Goal: Task Accomplishment & Management: Complete application form

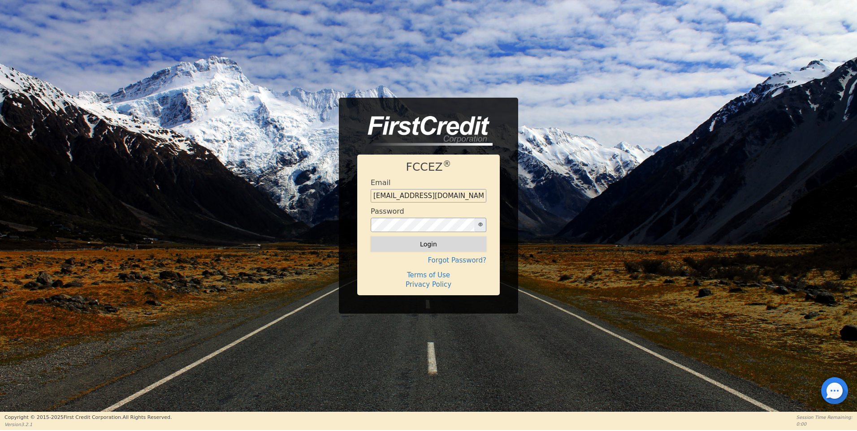
click at [432, 244] on button "Login" at bounding box center [429, 244] width 116 height 15
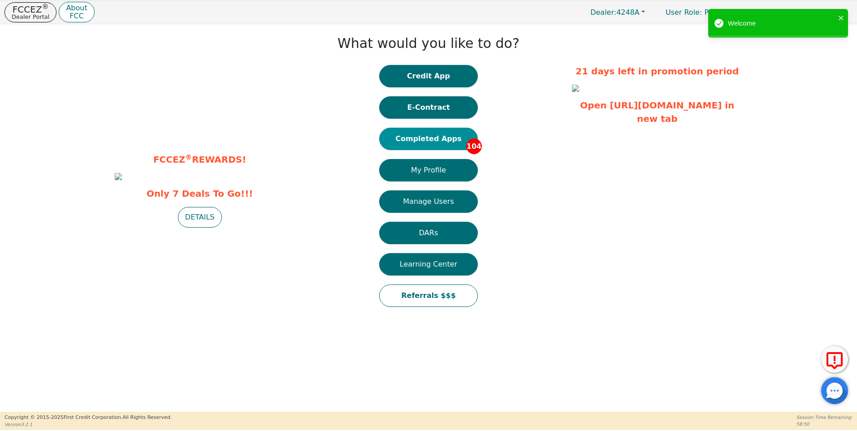
click at [434, 139] on button "Completed Apps 104" at bounding box center [428, 139] width 99 height 22
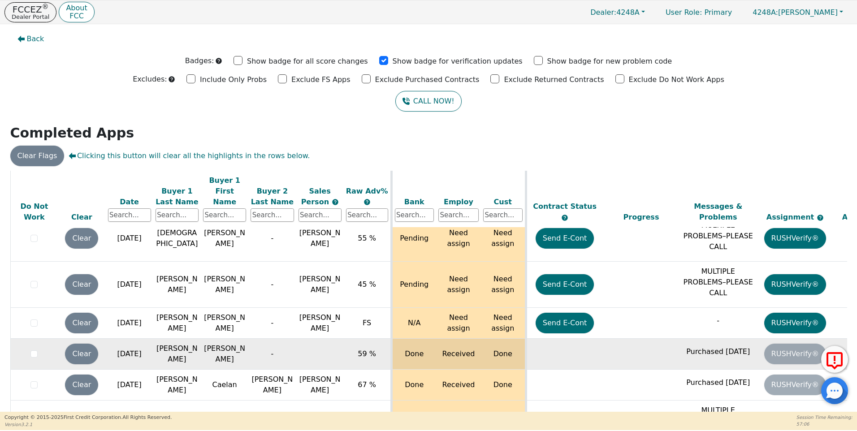
scroll to position [874, 0]
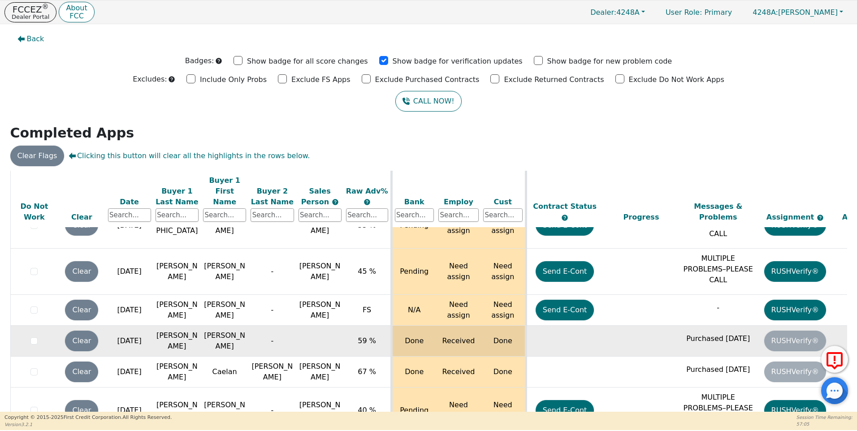
click at [841, 326] on td at bounding box center [872, 341] width 77 height 31
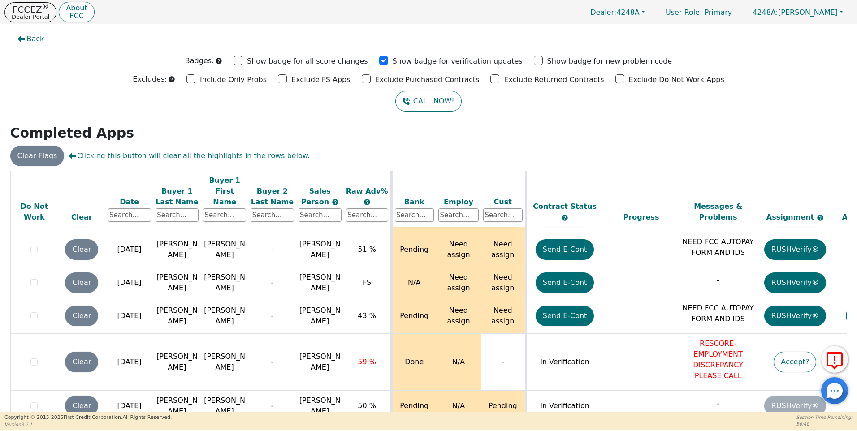
scroll to position [3468, 0]
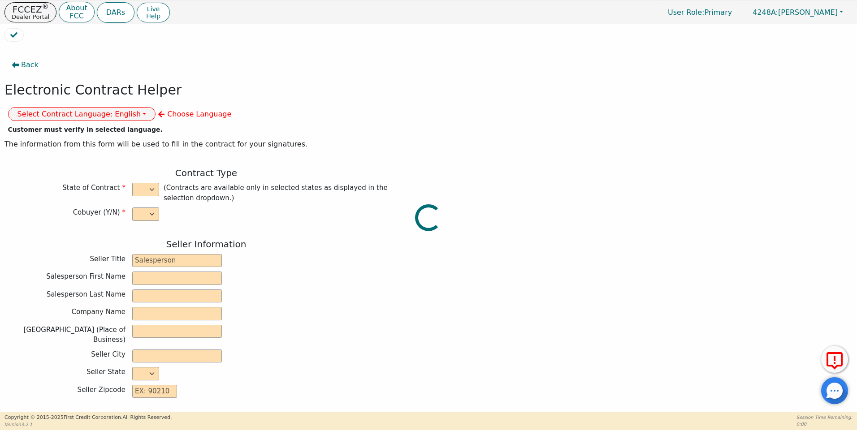
select select "n"
type input "owner"
type input "Ivonne"
type input "Madrid"
type input "AQUA REMACH LLC"
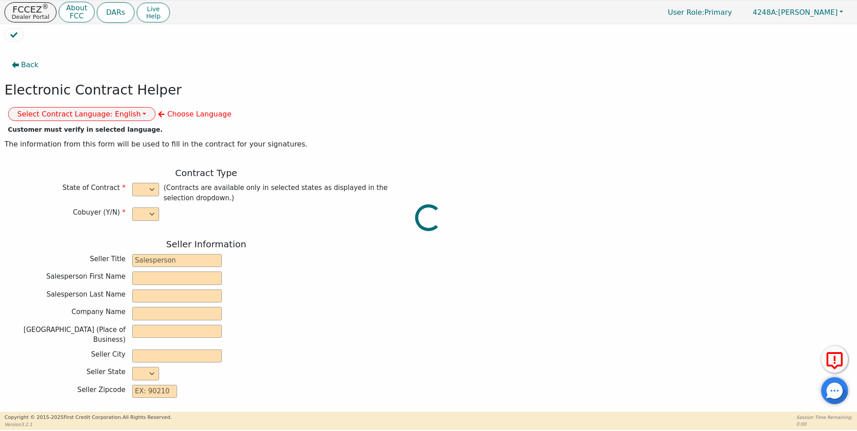
type input "13746 OFFICE PARK DR"
type input "HOUSTON"
select select "TX"
type input "77070"
type input "[PERSON_NAME]"
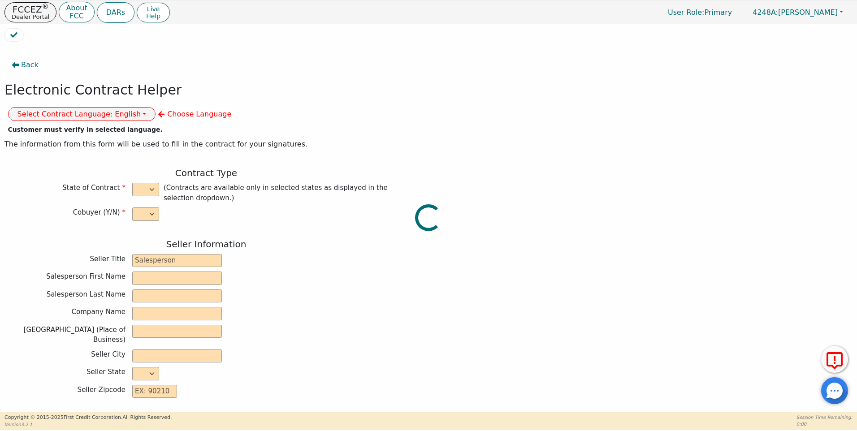
type input "[PERSON_NAME]"
type input "deeaguilar62@yahoo.com"
type input "17707 memorial falls dr"
type input "Tomball"
select select "TX"
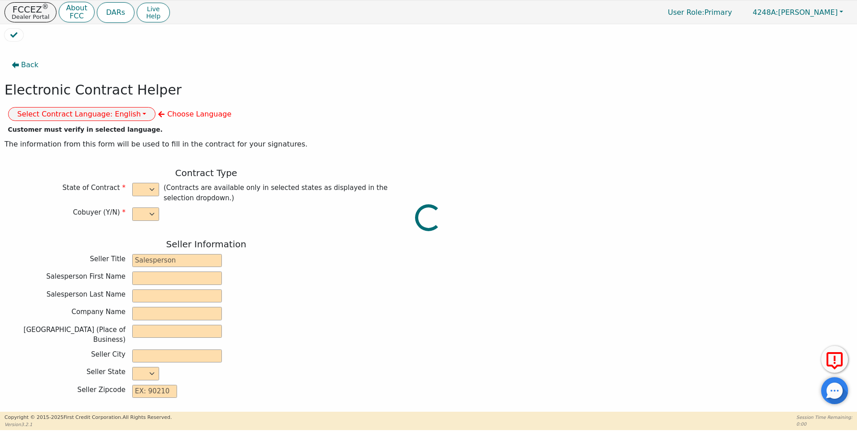
type input "77375"
type input "[DATE]"
type input "17.99"
type input "2025-09-08"
type input "60"
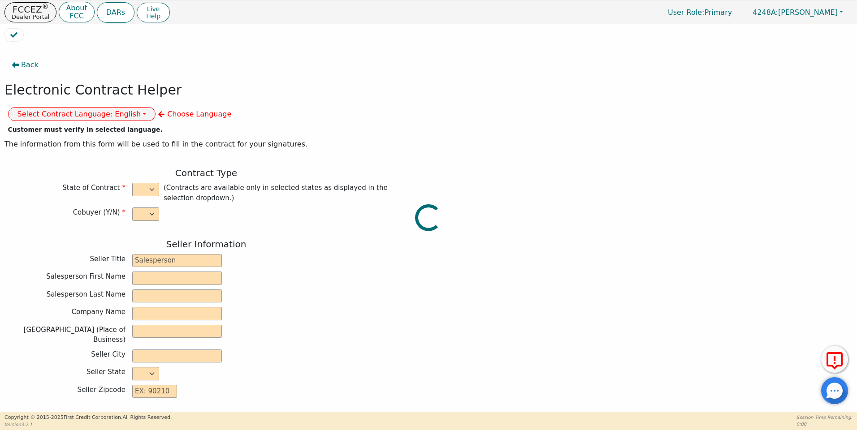
type input "0"
type input "4500.00"
type input "0.00"
type input "4500.00"
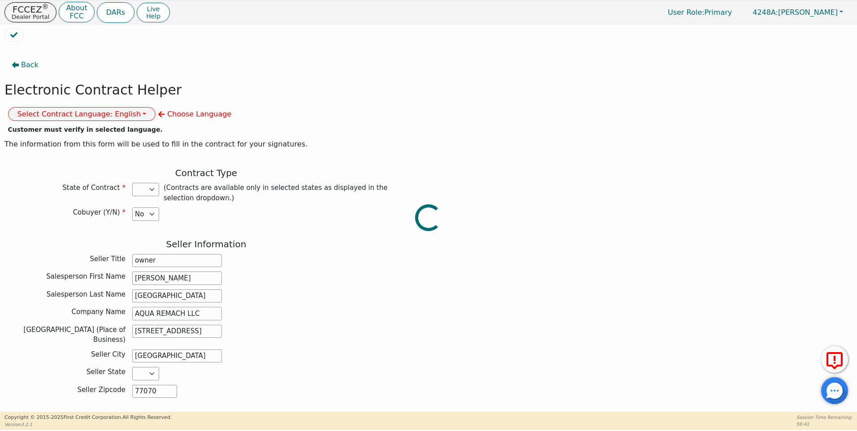
select select "TX"
click at [156, 107] on button "Select Contract Language: English" at bounding box center [82, 114] width 148 height 14
click at [79, 140] on link "Spanish" at bounding box center [44, 146] width 71 height 12
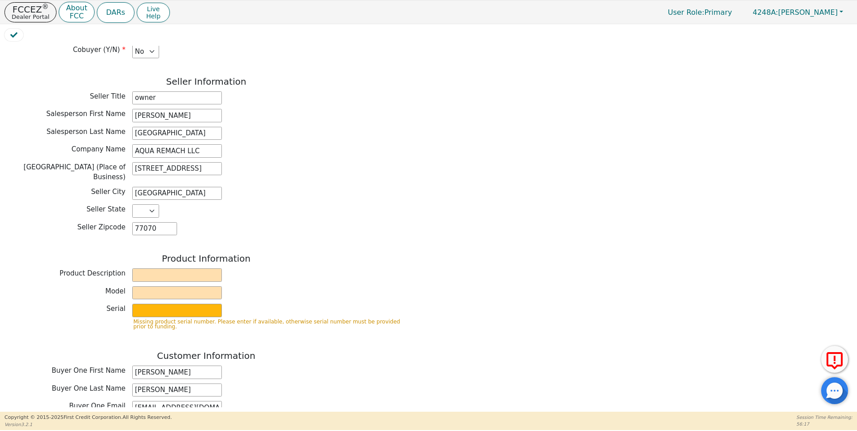
scroll to position [174, 0]
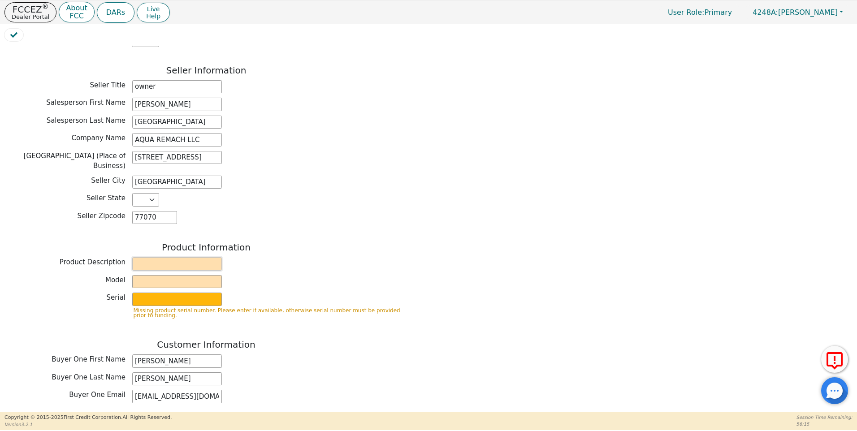
click at [144, 257] on input "text" at bounding box center [177, 263] width 90 height 13
type input "ALKALINE WATER"
click at [146, 275] on input "text" at bounding box center [177, 281] width 90 height 13
type input "6P"
click at [152, 293] on input "text" at bounding box center [177, 299] width 90 height 13
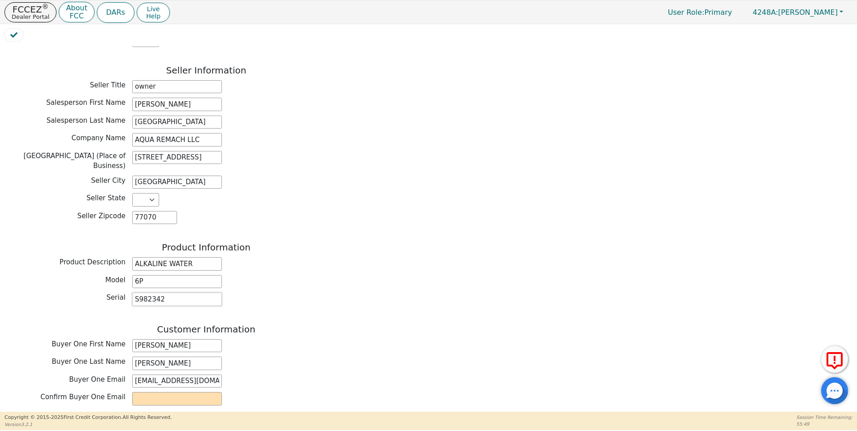
type input "S982342"
click at [389, 324] on h3 "Customer Information" at bounding box center [206, 329] width 404 height 11
click at [148, 392] on input "email" at bounding box center [177, 398] width 90 height 13
type input "D"
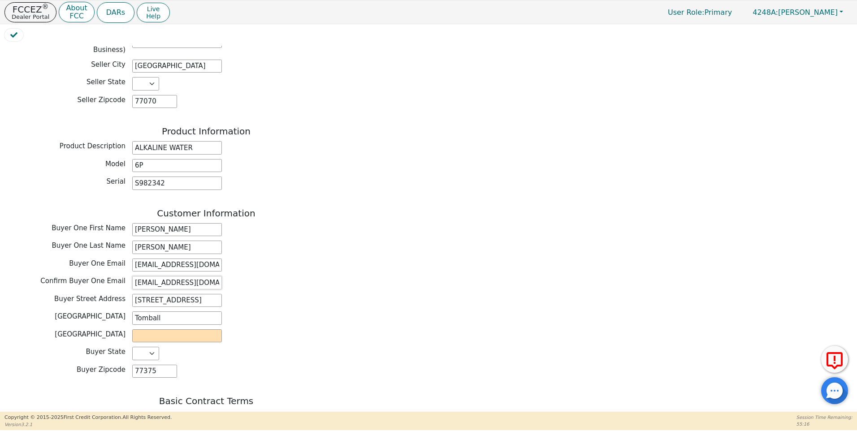
scroll to position [297, 0]
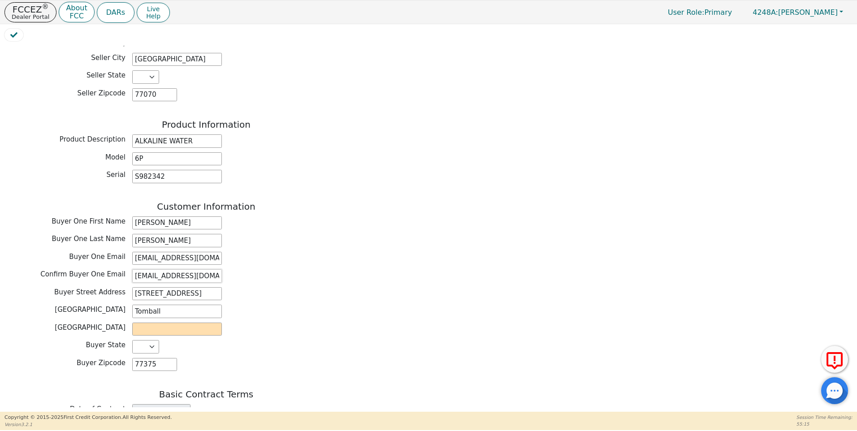
type input "deeaguilar62@yahoo.com"
click at [142, 323] on input "text" at bounding box center [177, 329] width 90 height 13
type input "Harrys"
click at [485, 337] on div "Back Electronic Contract Helper Select Contract Language: Español English Spani…" at bounding box center [428, 227] width 849 height 362
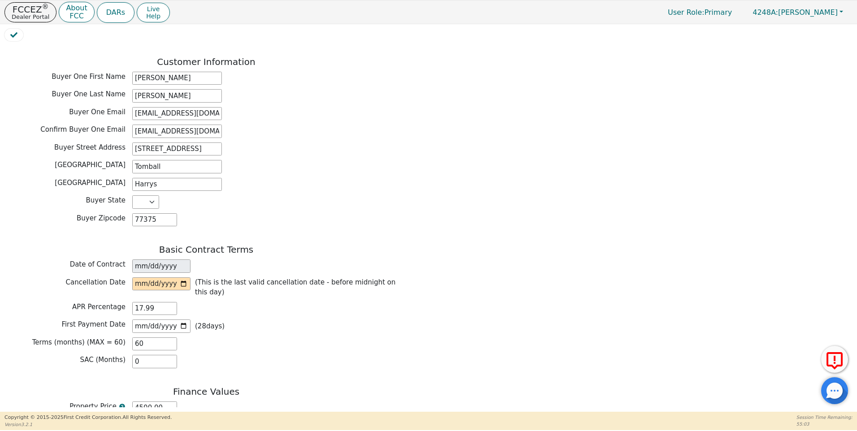
scroll to position [455, 0]
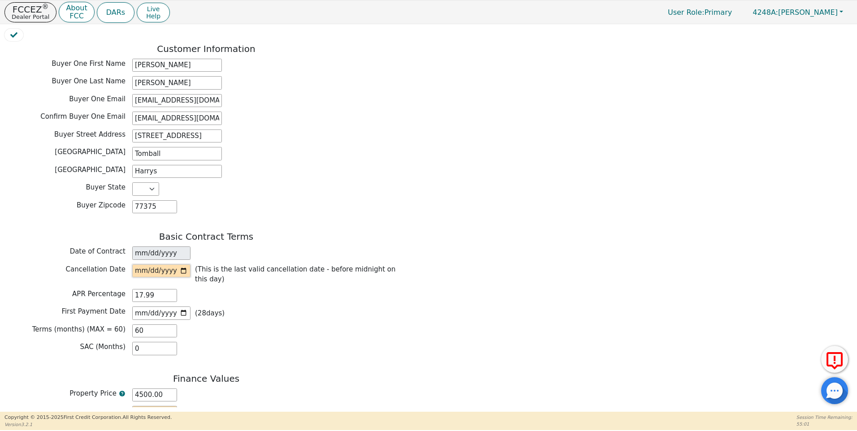
click at [185, 265] on input "date" at bounding box center [161, 271] width 58 height 13
type input "2025-08-14"
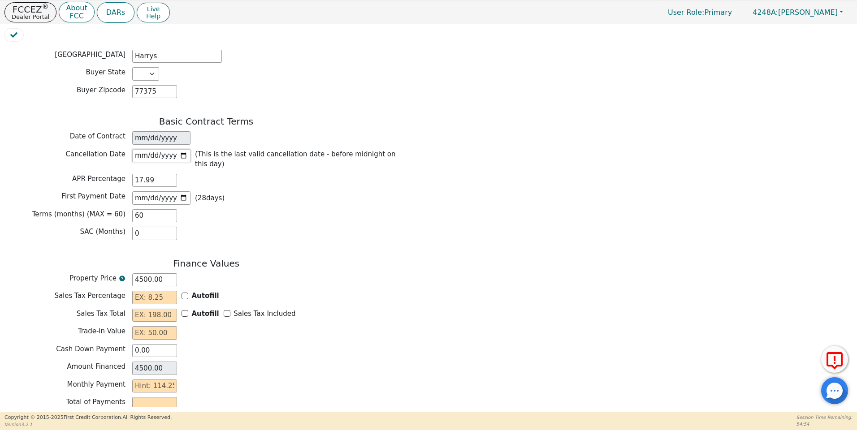
scroll to position [570, 0]
click at [140, 309] on input "text" at bounding box center [154, 315] width 45 height 13
type input "0.00"
click at [145, 326] on input "text" at bounding box center [154, 332] width 45 height 13
type input "0.00"
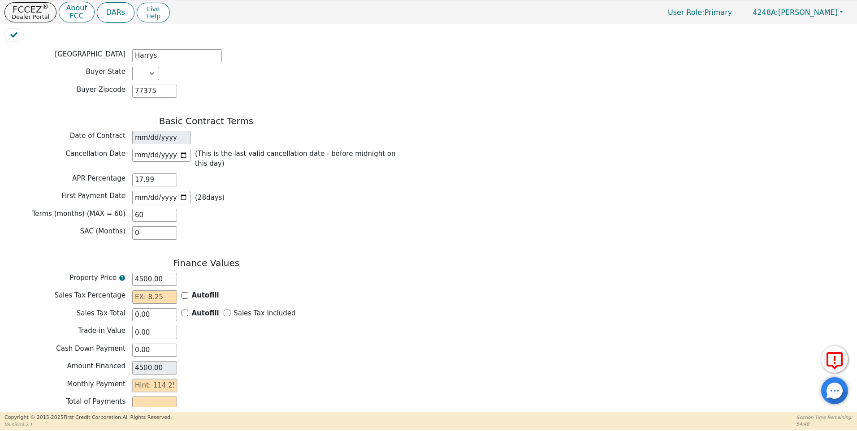
click at [136, 379] on input "text" at bounding box center [154, 385] width 45 height 13
type input "1"
type input "60.00"
type input "11"
type input "660.00"
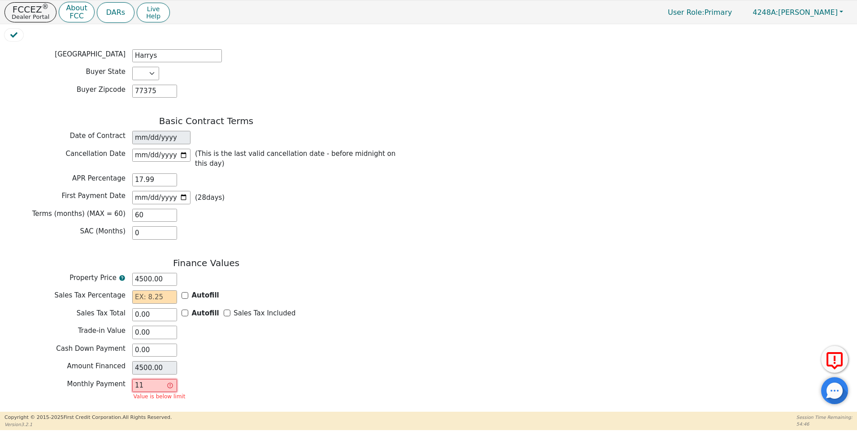
type input "114"
type input "6840.00"
type input "114.2"
type input "6852.00"
type input "114.25"
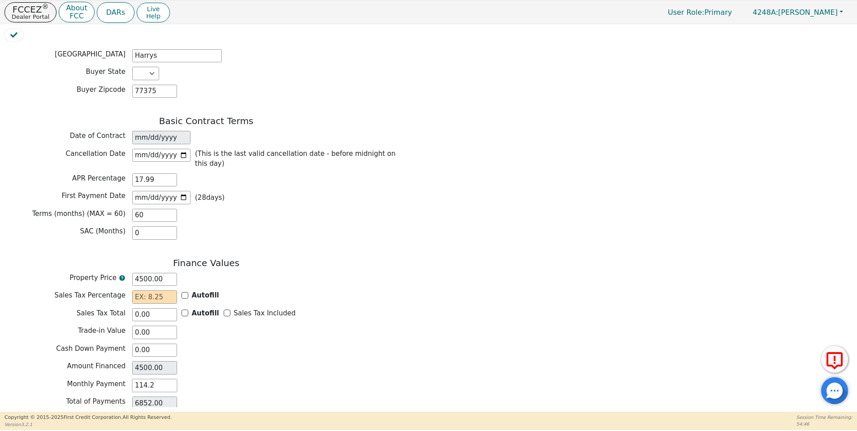
type input "6855.00"
type input "114.25"
drag, startPoint x: 405, startPoint y: 409, endPoint x: 398, endPoint y: 409, distance: 7.2
click at [398, 409] on div "Back Electronic Contract Helper Select Contract Language: Español English Spani…" at bounding box center [428, 218] width 857 height 388
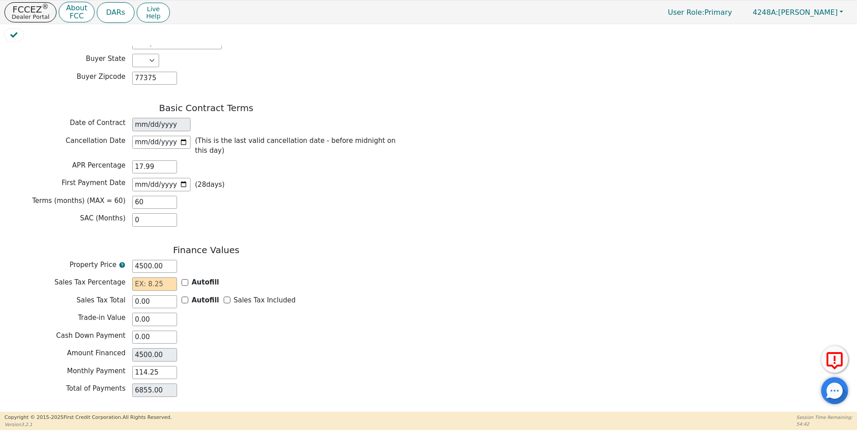
scroll to position [586, 0]
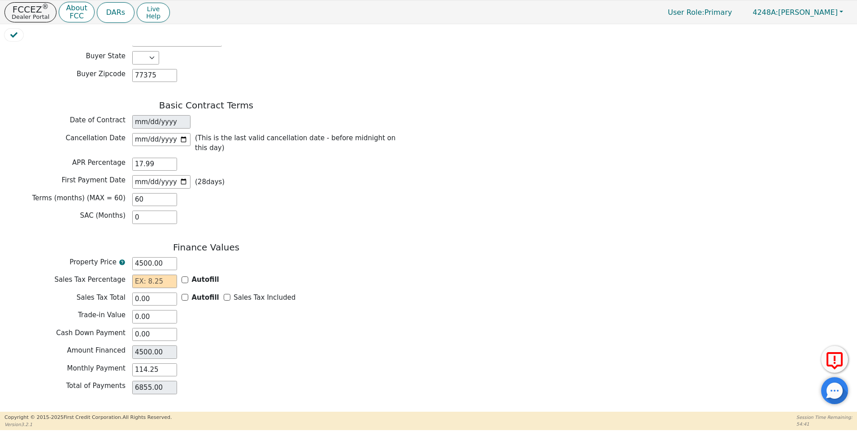
click at [56, 413] on div "Review & Begin Contract" at bounding box center [206, 423] width 404 height 21
click at [67, 413] on div "Review & Begin Contract" at bounding box center [206, 423] width 404 height 21
click at [70, 413] on div "Review & Begin Contract" at bounding box center [206, 423] width 404 height 21
click at [139, 275] on input "text" at bounding box center [154, 281] width 45 height 13
type input "0.00"
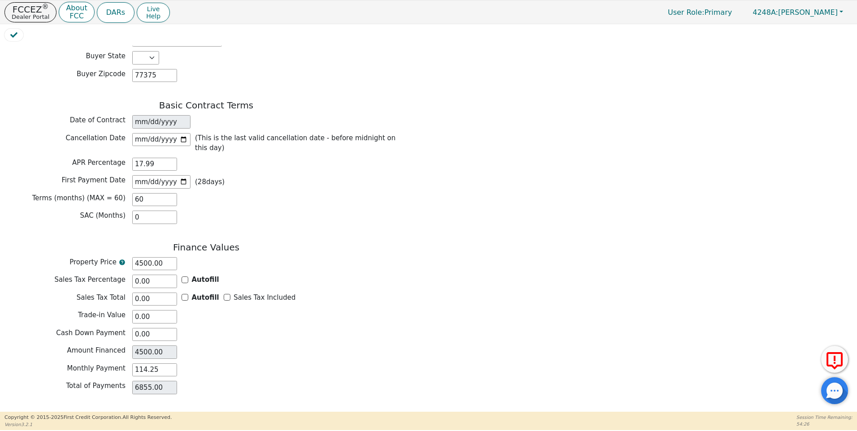
click at [56, 413] on button "Review & Begin Contract" at bounding box center [56, 423] width 104 height 21
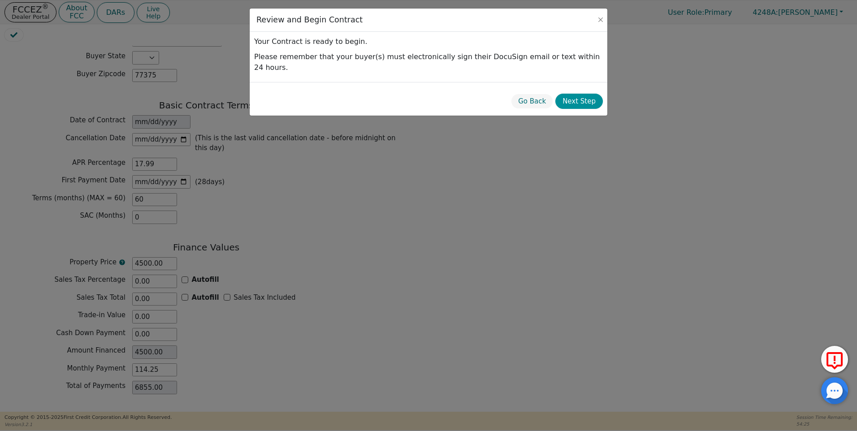
click at [573, 94] on button "Next Step" at bounding box center [580, 102] width 48 height 16
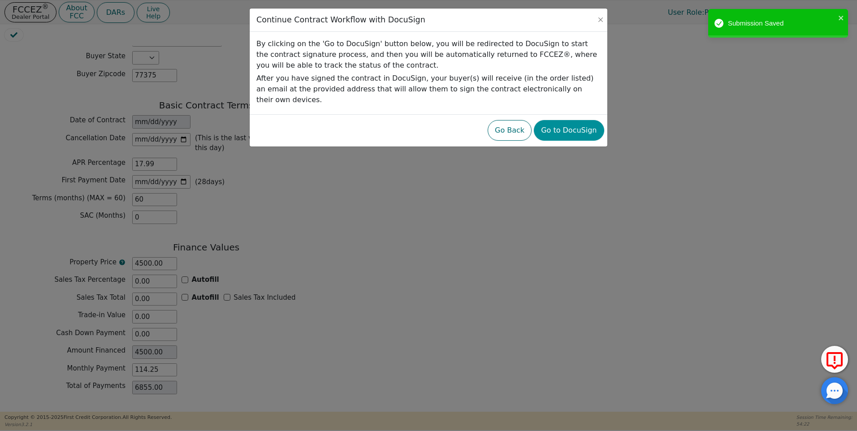
click at [581, 120] on button "Go to DocuSign" at bounding box center [569, 130] width 70 height 21
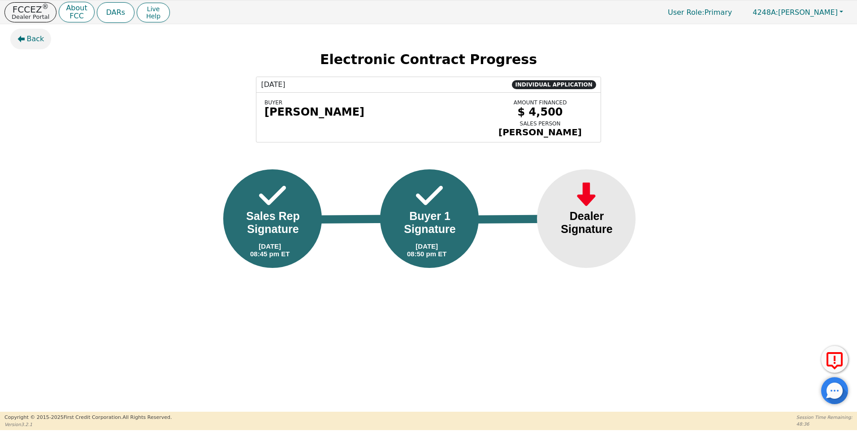
click at [27, 38] on span "Back" at bounding box center [35, 39] width 17 height 11
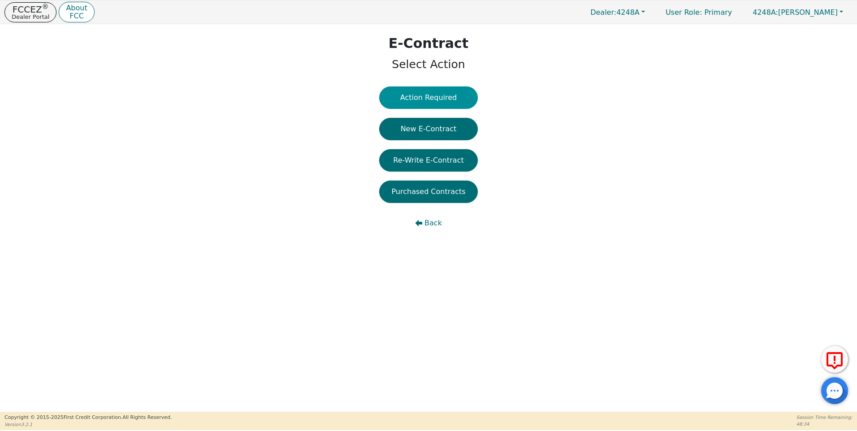
click at [440, 98] on button "Action Required" at bounding box center [428, 98] width 99 height 22
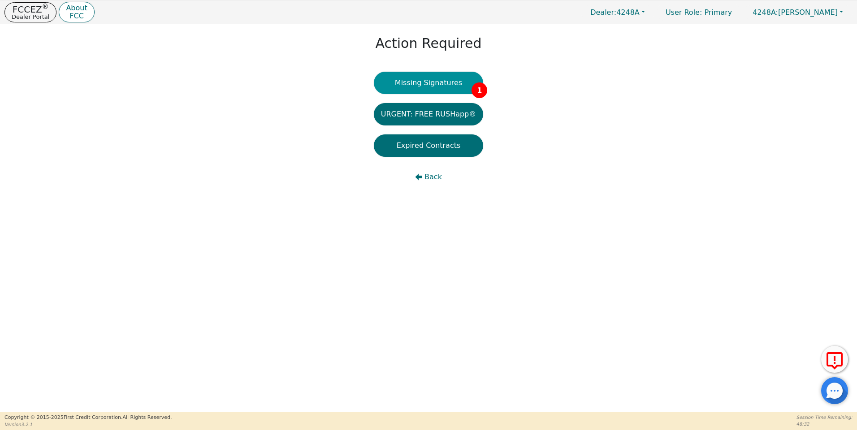
click at [429, 84] on button "Missing Signatures 1" at bounding box center [429, 83] width 110 height 22
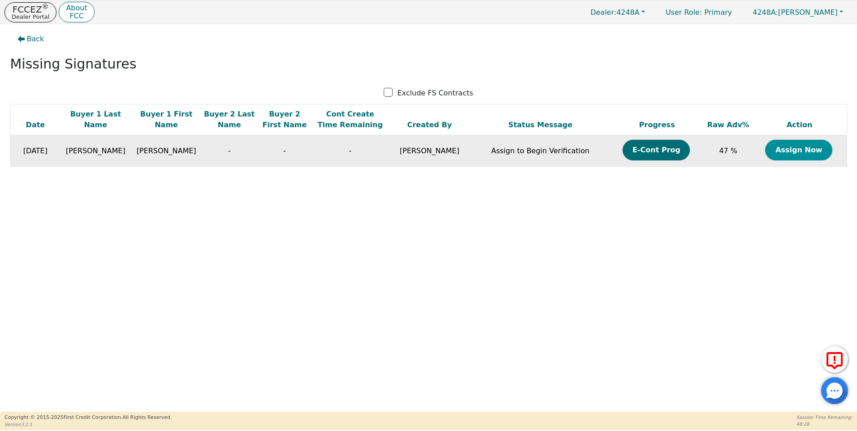
click at [790, 152] on button "Assign Now" at bounding box center [799, 150] width 67 height 21
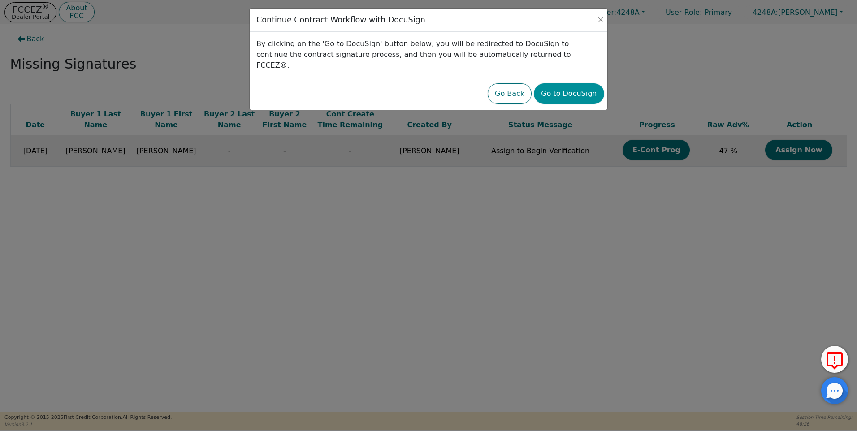
click at [570, 83] on button "Go to DocuSign" at bounding box center [569, 93] width 70 height 21
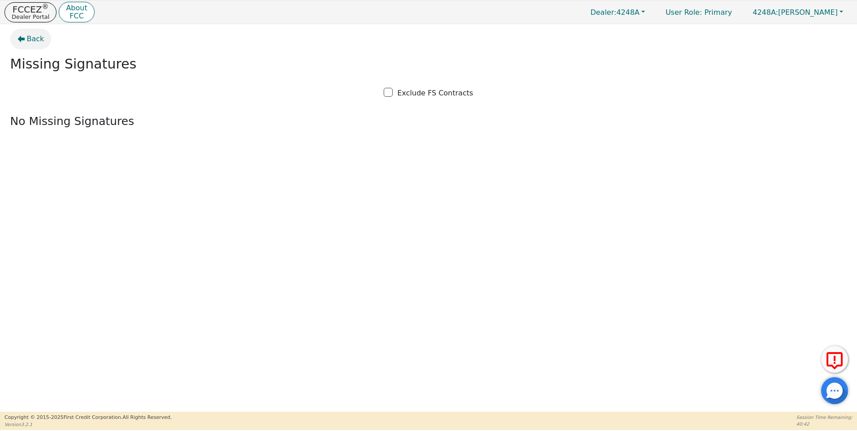
click at [31, 39] on span "Back" at bounding box center [35, 39] width 17 height 11
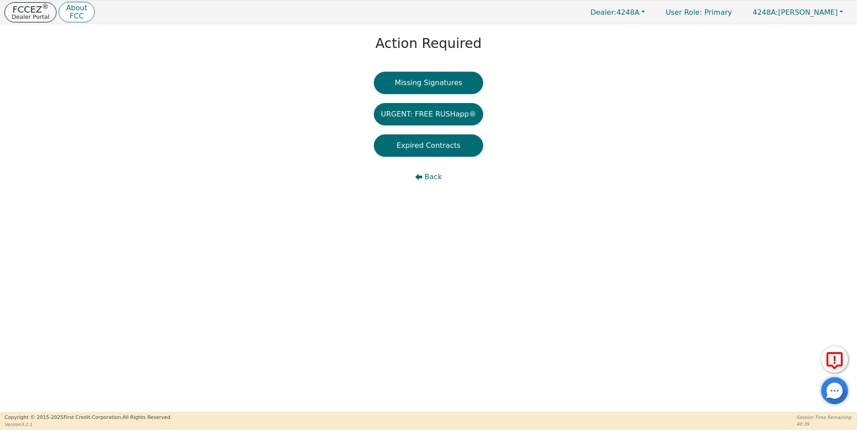
click at [28, 12] on p "FCCEZ ®" at bounding box center [31, 9] width 38 height 9
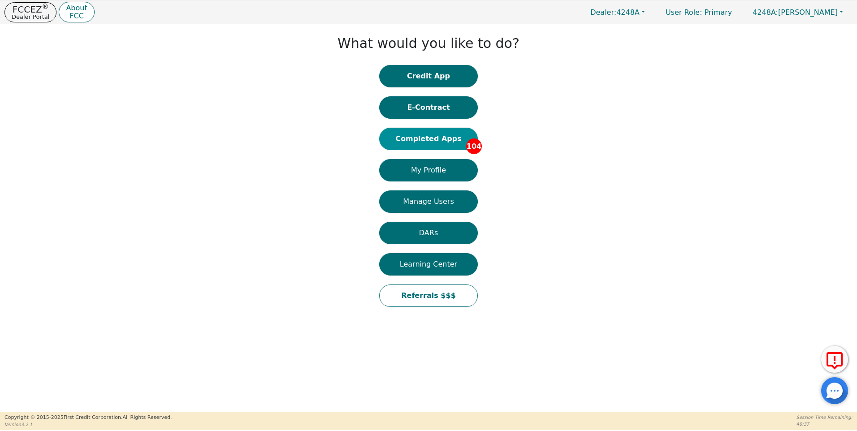
click at [432, 139] on button "Completed Apps 104" at bounding box center [428, 139] width 99 height 22
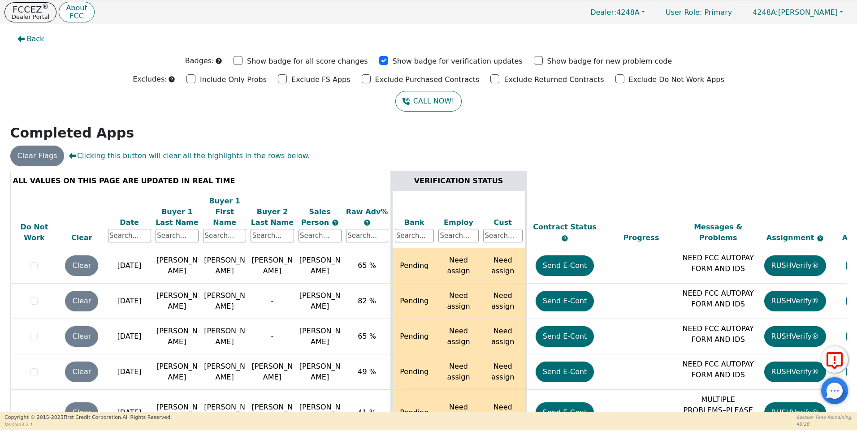
click at [845, 175] on div "ALL VALUES ON THIS PAGE ARE UPDATED IN REAL TIME VERIFICATION STATUS Do Not Wor…" at bounding box center [429, 301] width 844 height 261
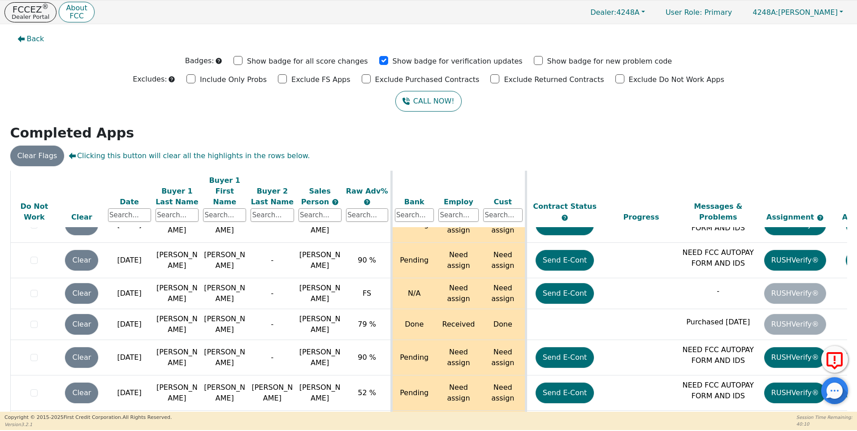
scroll to position [3168, 0]
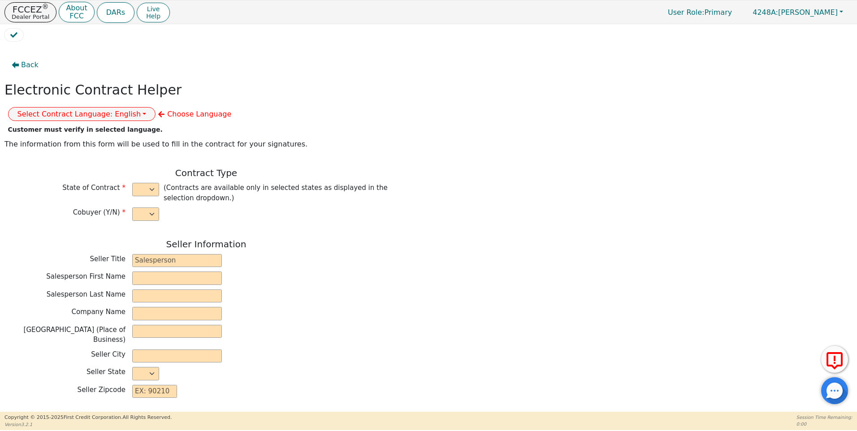
select select "n"
type input "owner"
type input "Ivonne"
type input "Madrid"
type input "AQUA REMACH LLC"
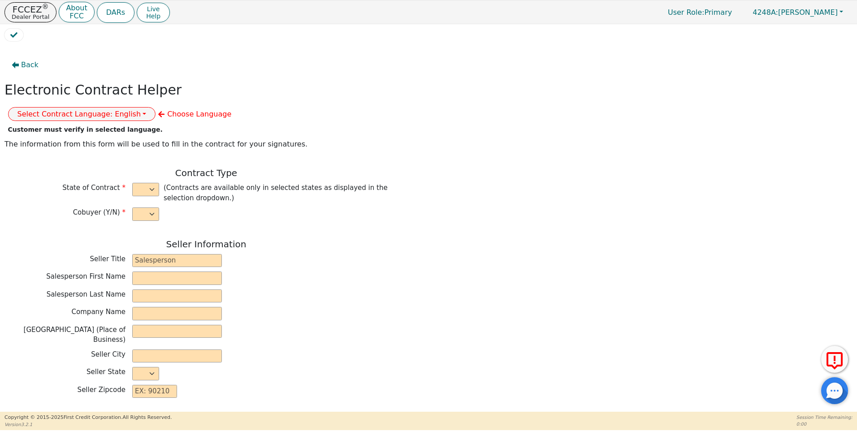
type input "13746 OFFICE PARK DR"
type input "HOUSTON"
select select "TX"
type input "77070"
type input "[PERSON_NAME]"
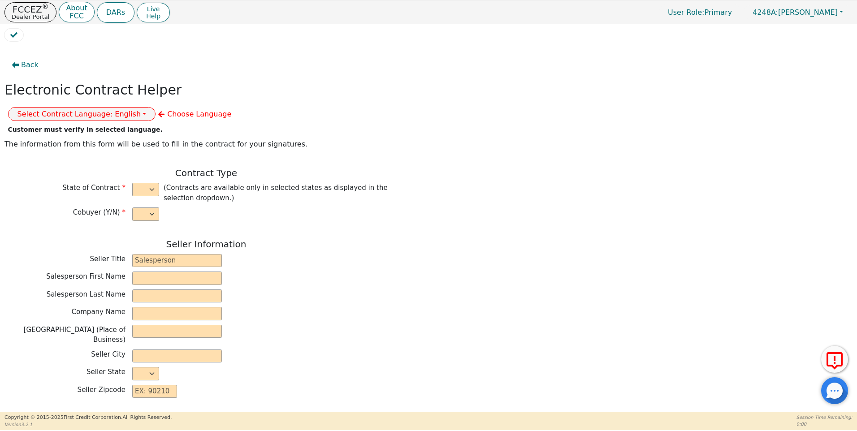
type input "[PERSON_NAME]"
type input "689 brodford st"
type input "Connor"
select select "TX"
type input "77303"
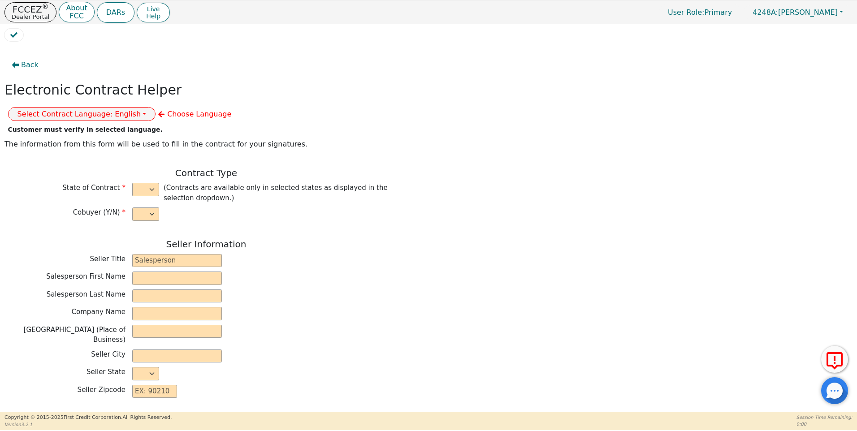
type input "[DATE]"
type input "17.99"
type input "2025-09-02"
type input "60"
type input "0"
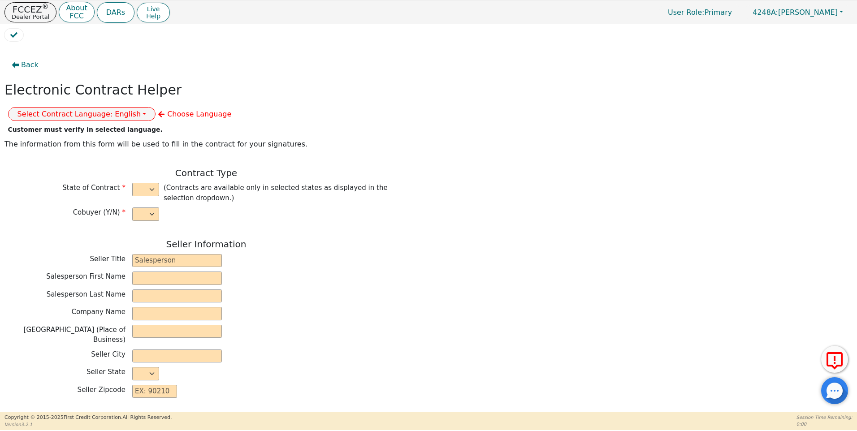
type input "8500.00"
type input "0.00"
type input "8500.00"
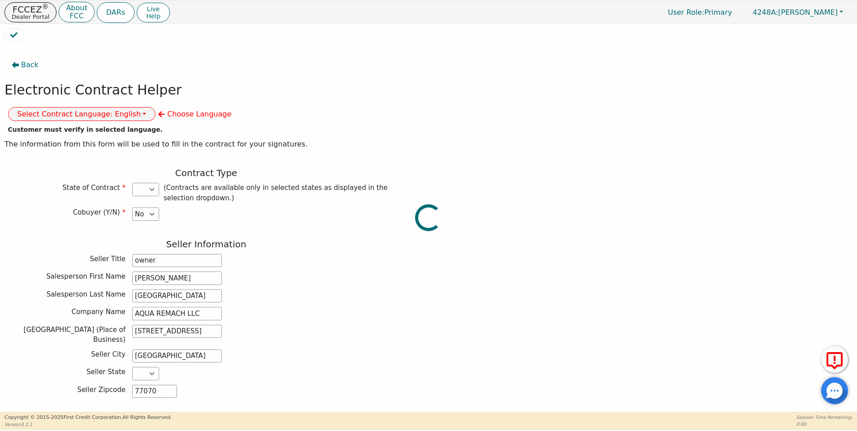
select select "TX"
click at [156, 107] on button "Select Contract Language: English" at bounding box center [82, 114] width 148 height 14
click at [79, 140] on link "Spanish" at bounding box center [44, 146] width 71 height 12
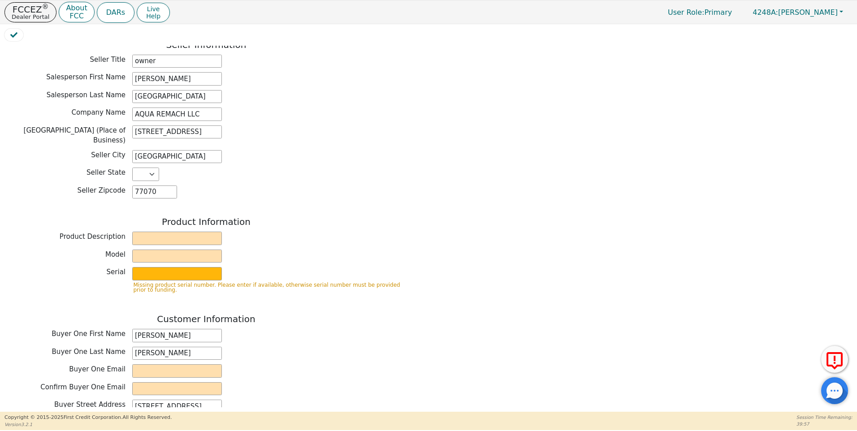
scroll to position [201, 0]
click at [150, 230] on input "text" at bounding box center [177, 236] width 90 height 13
type input "WATER SYSTEM"
click at [148, 248] on input "text" at bounding box center [177, 254] width 90 height 13
type input "6P"
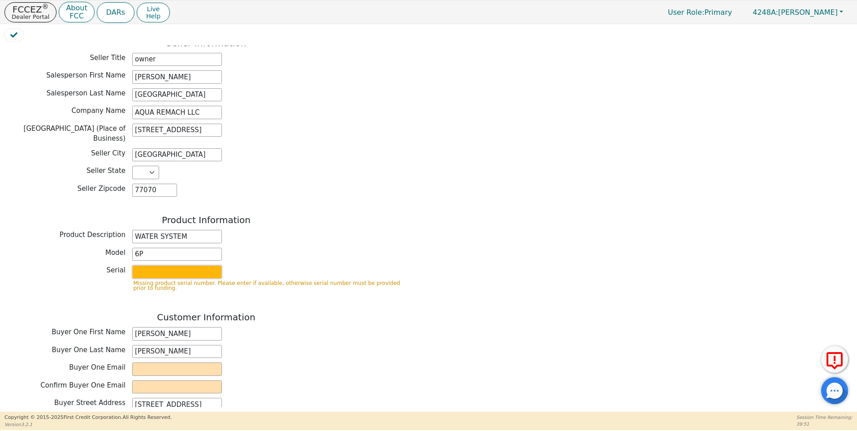
click at [142, 265] on input "text" at bounding box center [177, 271] width 90 height 13
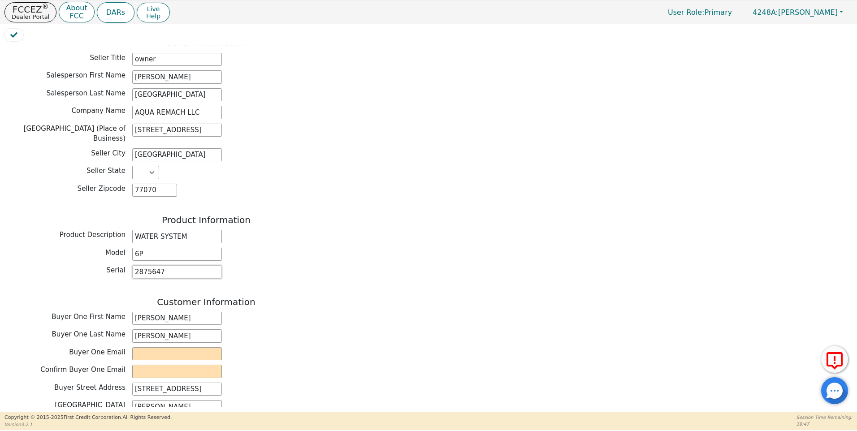
type input "2875647"
click at [376, 297] on h3 "Customer Information" at bounding box center [206, 302] width 404 height 11
click at [139, 348] on input "email" at bounding box center [177, 354] width 90 height 13
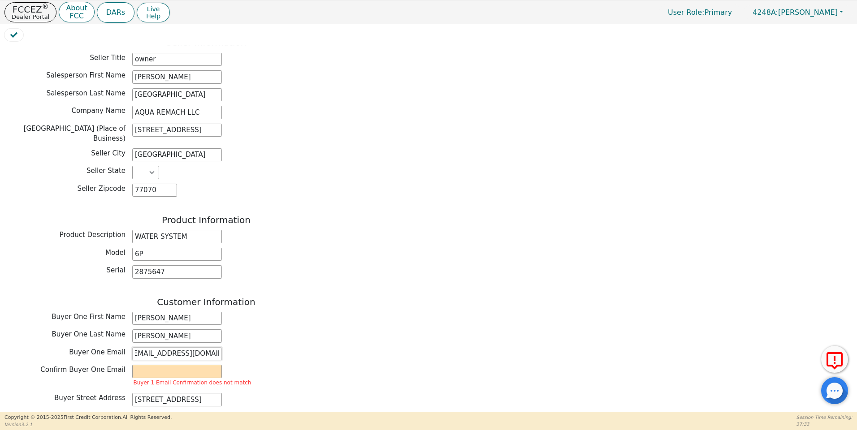
scroll to position [0, 10]
type input "nariasarasalgado82@gmail.com"
click at [143, 365] on input "email" at bounding box center [177, 371] width 90 height 13
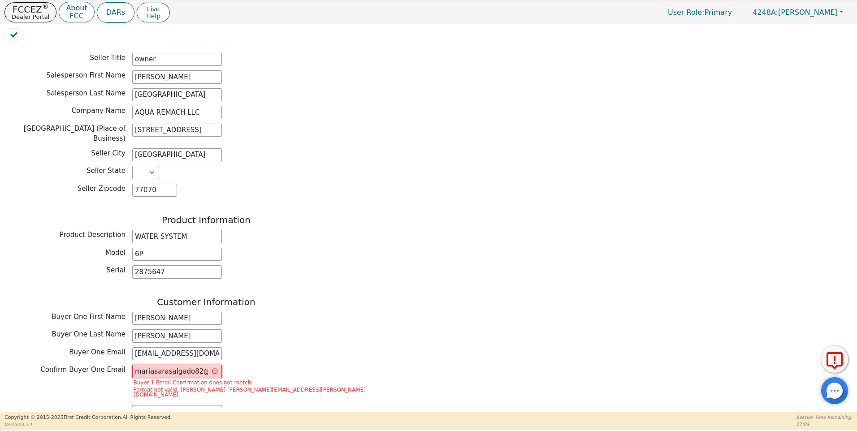
click at [202, 365] on input "mariasarasalgado82@" at bounding box center [177, 371] width 90 height 13
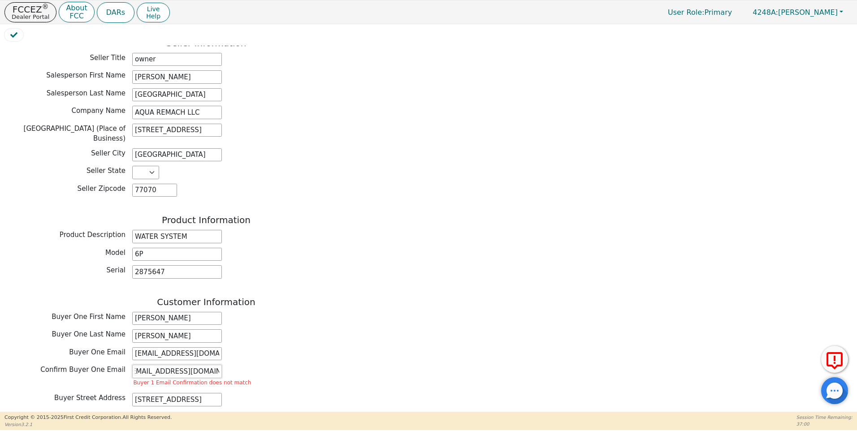
scroll to position [0, 12]
type input "mariasarasalgado82@gmail.com"
click at [300, 365] on div "Confirm Buyer One Email mariasarasalgado82@gmail.com Buyer 1 Email Confirmation…" at bounding box center [206, 377] width 404 height 24
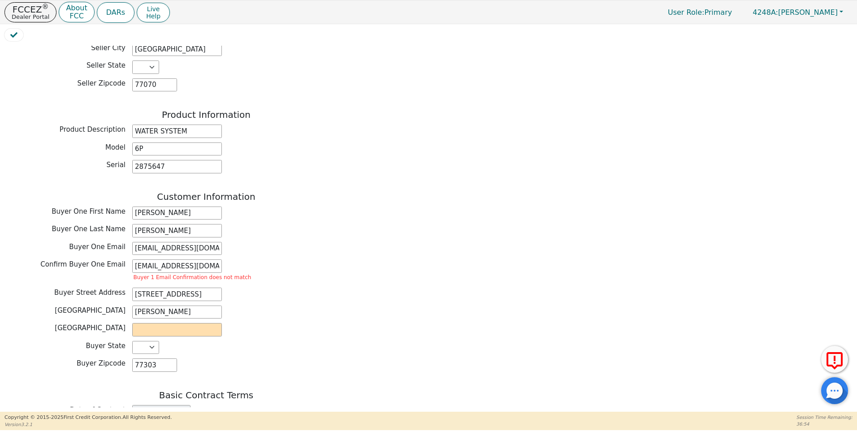
scroll to position [308, 0]
click at [139, 241] on input "nariasarasalgado82@gmail.com" at bounding box center [177, 247] width 90 height 13
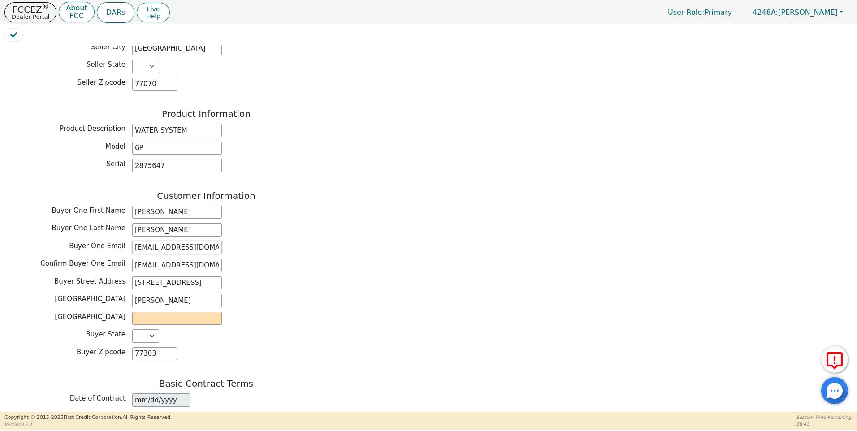
type input "mariasarasalgado82@gmail.com"
click at [149, 312] on input "text" at bounding box center [177, 318] width 90 height 13
type input "liberty"
click at [319, 330] on div "Buyer State AK AL AR AZ CA CO CT DC DE FL GA HI IA ID IL IN KS KY LA MA MD ME M…" at bounding box center [206, 336] width 404 height 13
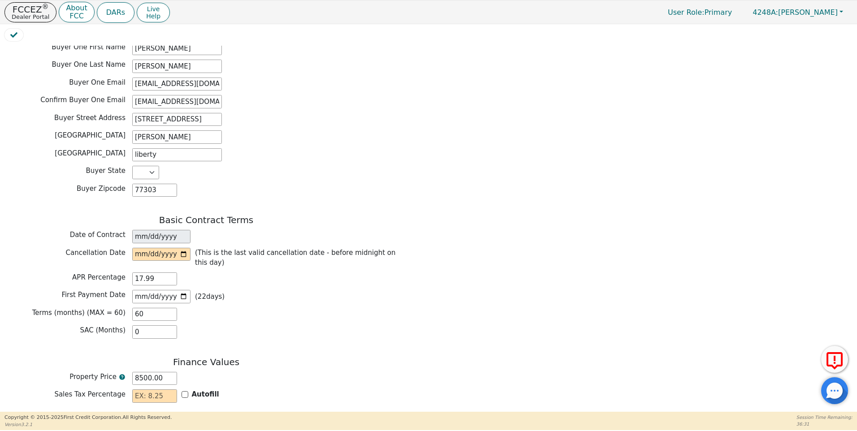
scroll to position [475, 0]
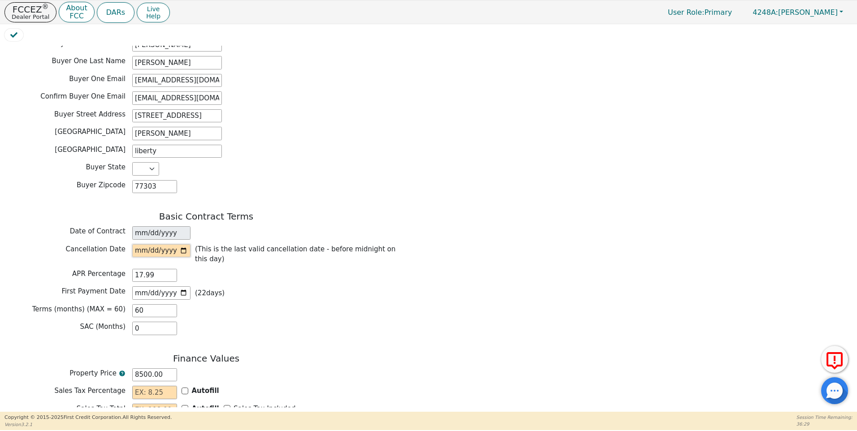
click at [184, 244] on input "date" at bounding box center [161, 250] width 58 height 13
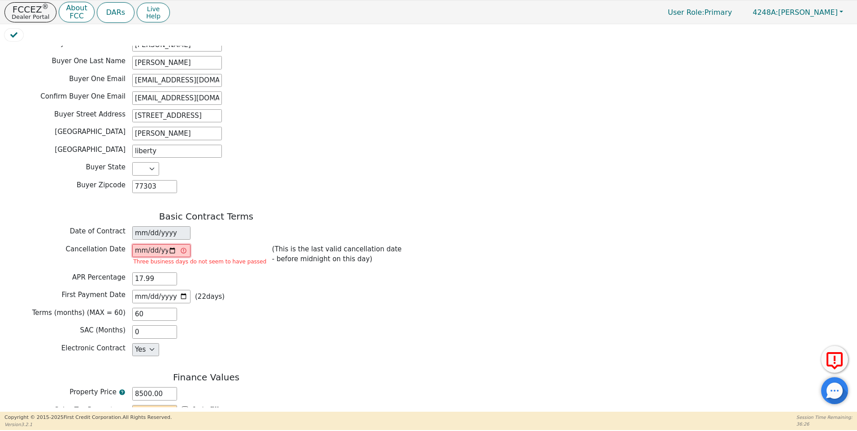
click at [172, 244] on input "[DATE]" at bounding box center [161, 250] width 58 height 13
type input "2025-08-14"
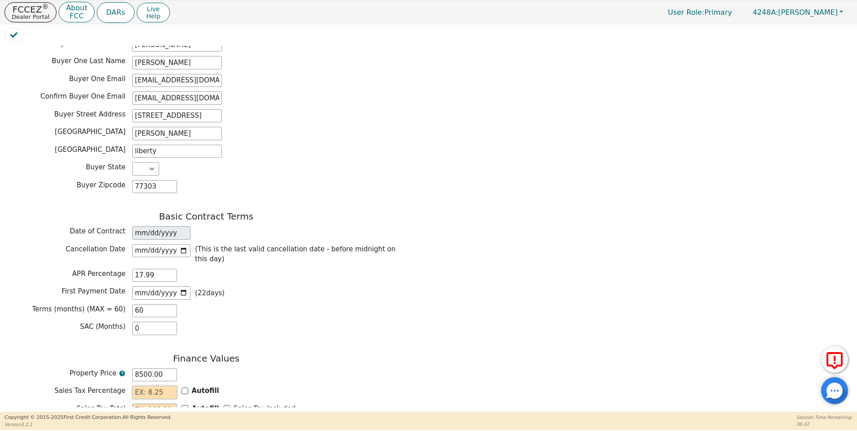
click at [145, 386] on input "text" at bounding box center [154, 392] width 45 height 13
type input "0.00"
click at [139, 404] on input "text" at bounding box center [154, 410] width 45 height 13
type input "0.00"
click at [515, 401] on div "Back Electronic Contract Helper Select Contract Language: Español English Spani…" at bounding box center [428, 227] width 849 height 362
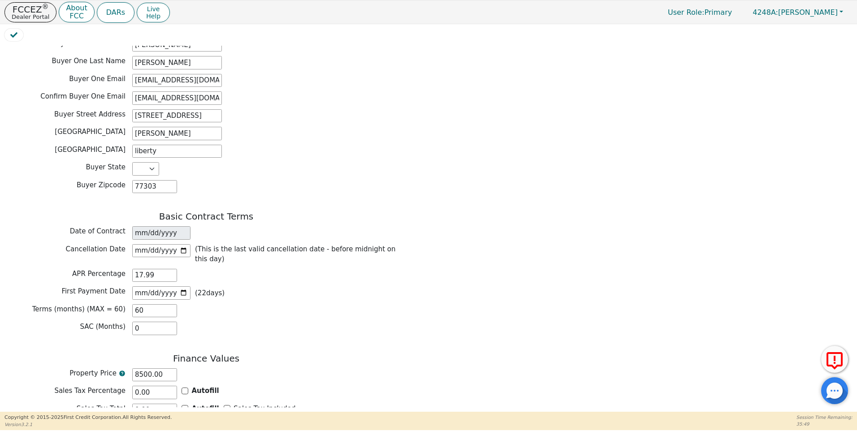
click at [144, 422] on input "text" at bounding box center [154, 428] width 45 height 13
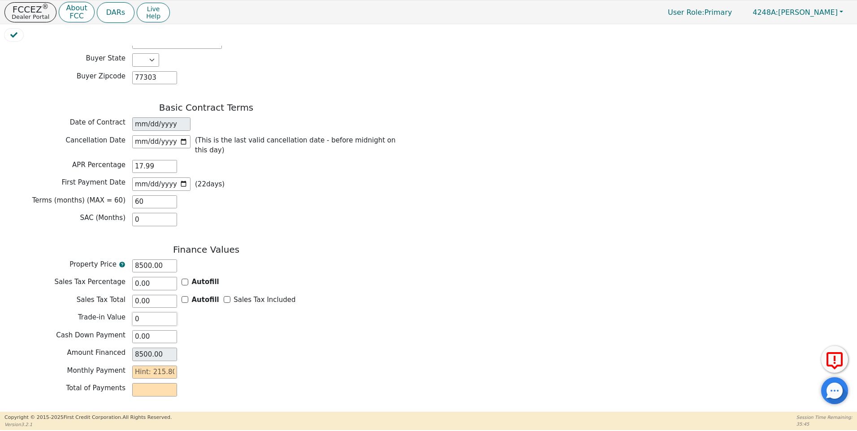
scroll to position [586, 0]
type input "0.00"
click at [133, 364] on input "text" at bounding box center [154, 370] width 45 height 13
type input "2"
type input "120.00"
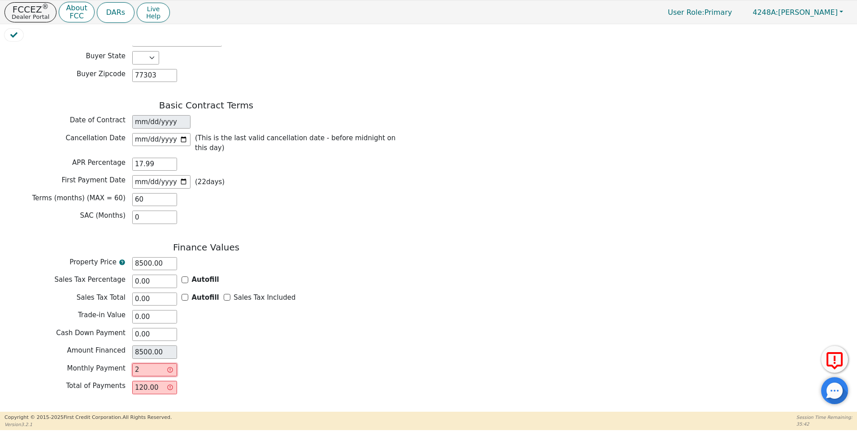
type input "21"
type input "1260.00"
type input "215"
type input "12900.00"
type input "215.8"
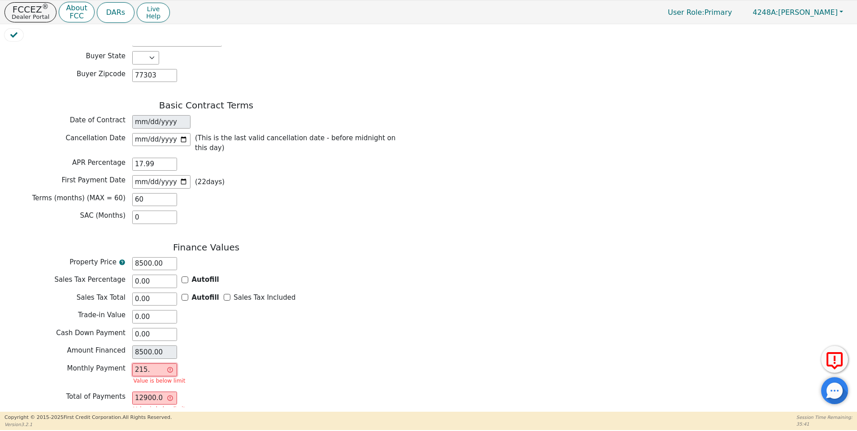
type input "12948.00"
type input "215.80"
click at [290, 348] on div "Finance Values Property Price 8500.00 Sales Tax Percentage 0.00 Autofill Sales …" at bounding box center [206, 320] width 404 height 157
click at [142, 257] on input "8500.00" at bounding box center [154, 263] width 45 height 13
type input "800.00"
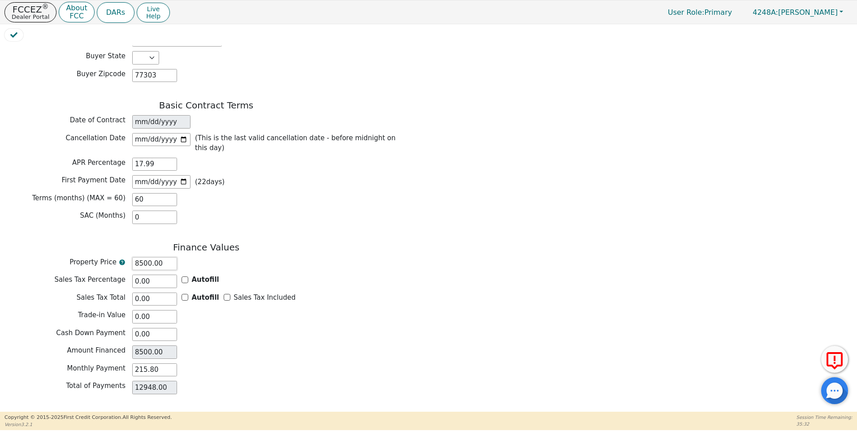
type input "800.00"
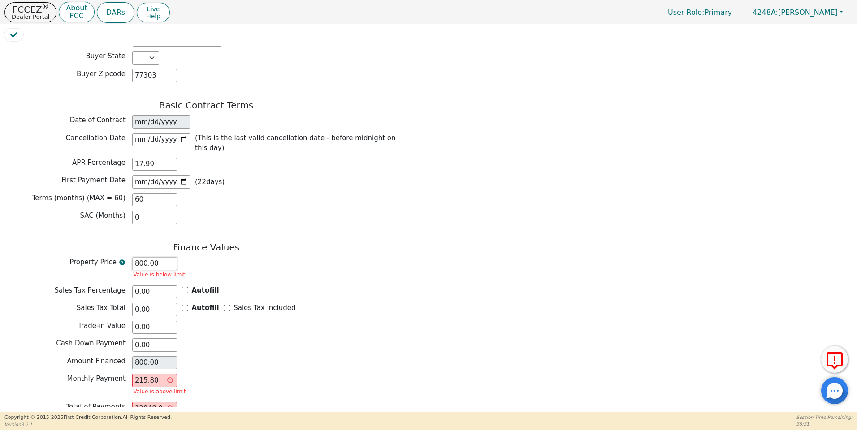
type input "00.00"
type input "0.00"
type input "700.00"
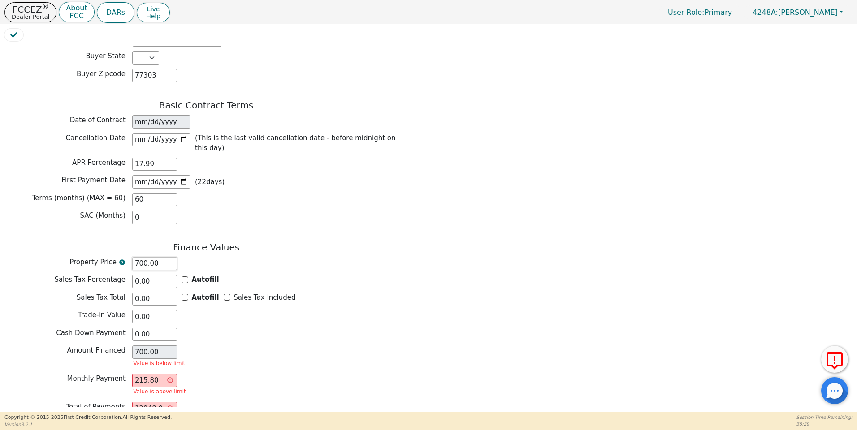
type input "7900.00"
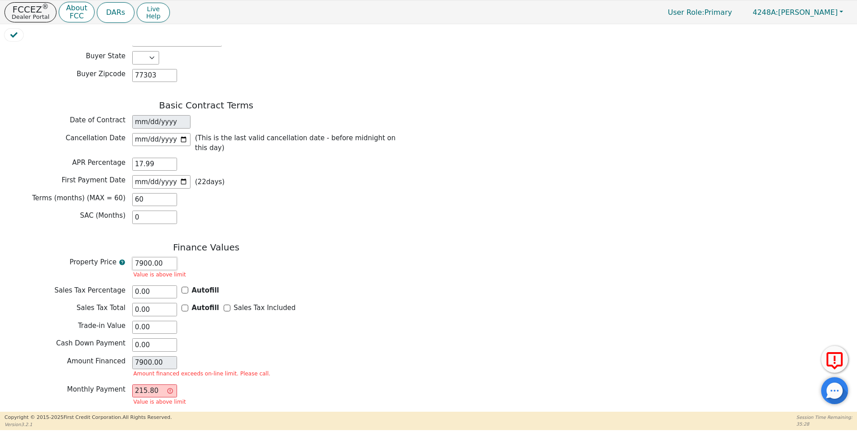
type input "79900.00"
type input "799900.00"
click at [163, 257] on input "799900.00" at bounding box center [154, 263] width 45 height 13
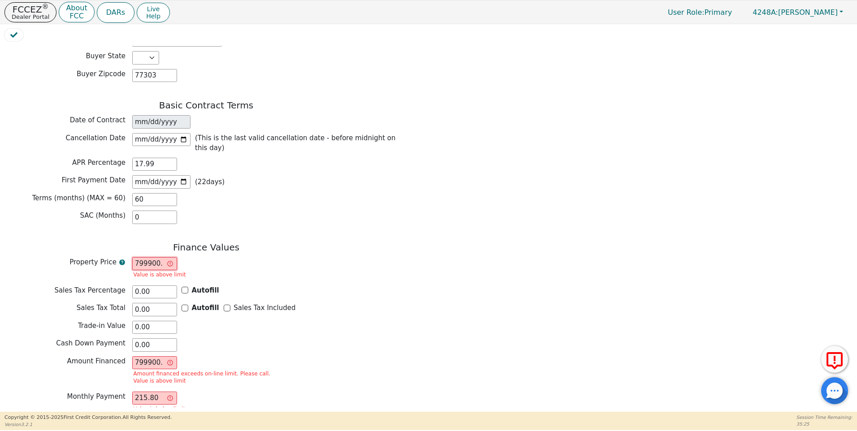
type input "7999000"
type input "7999000.00"
type input "799900"
type input "799900.00"
type input "79990"
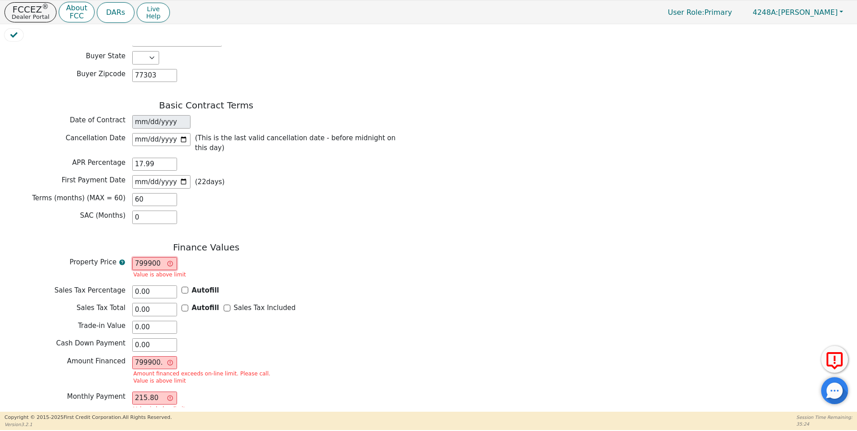
type input "79990.00"
type input "7990"
type input "7990.00"
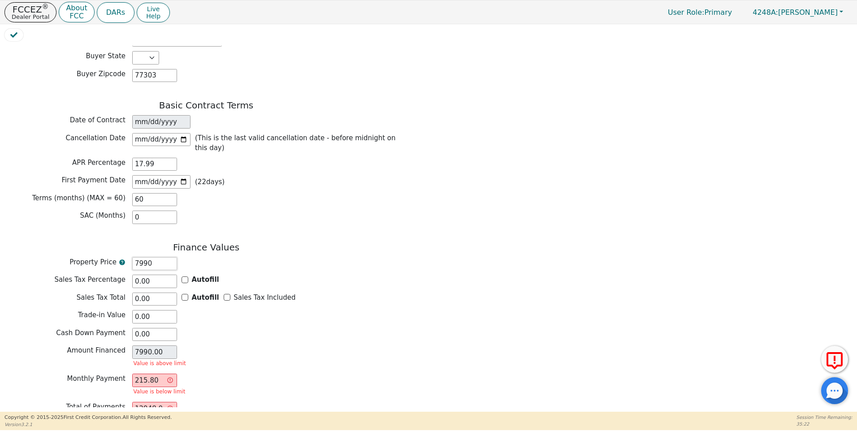
type input "79990"
type input "79990.00"
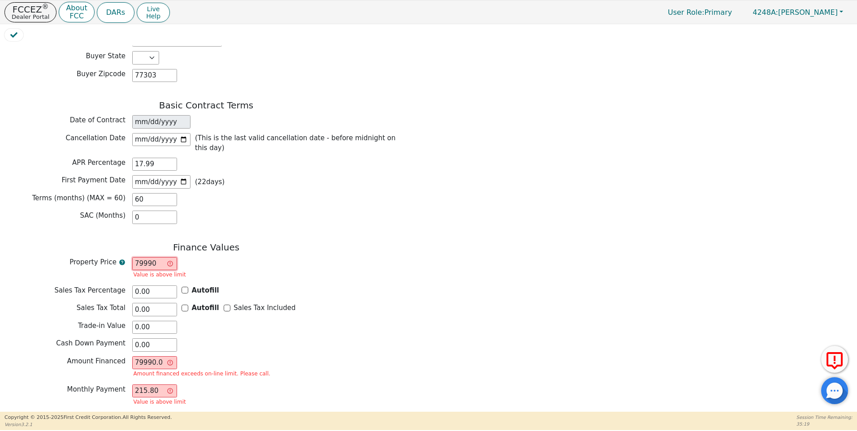
type input "7999.0"
type input "7999.00"
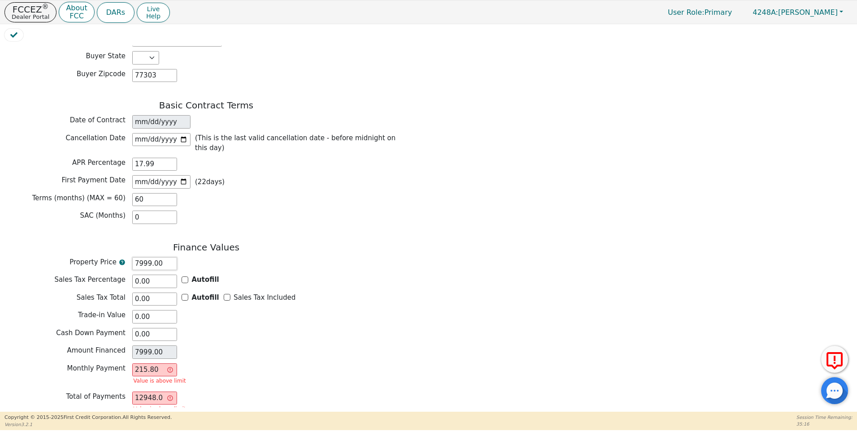
type input "7999.00"
click at [261, 346] on div "Amount Financed 7999.00" at bounding box center [206, 352] width 404 height 13
drag, startPoint x: 156, startPoint y: 336, endPoint x: 338, endPoint y: 374, distance: 185.4
click at [129, 364] on div "Monthly Payment 215.80 Value is above limit" at bounding box center [206, 376] width 404 height 24
type input "0.00"
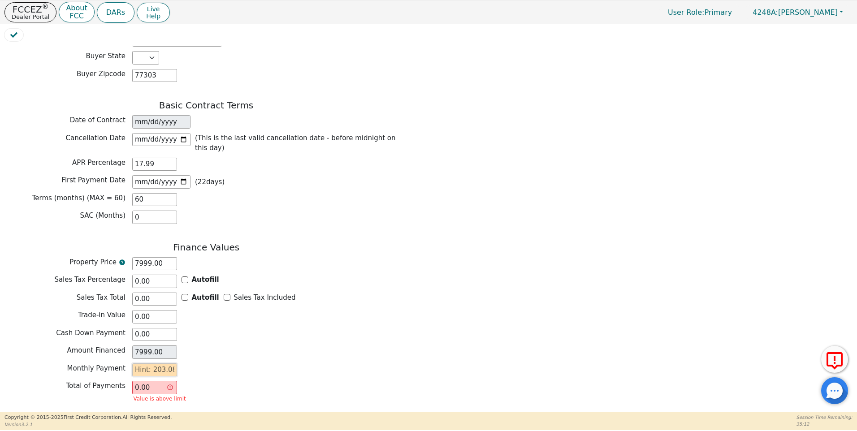
type input "2"
type input "120.00"
type input "21"
type input "1260.00"
type input "215"
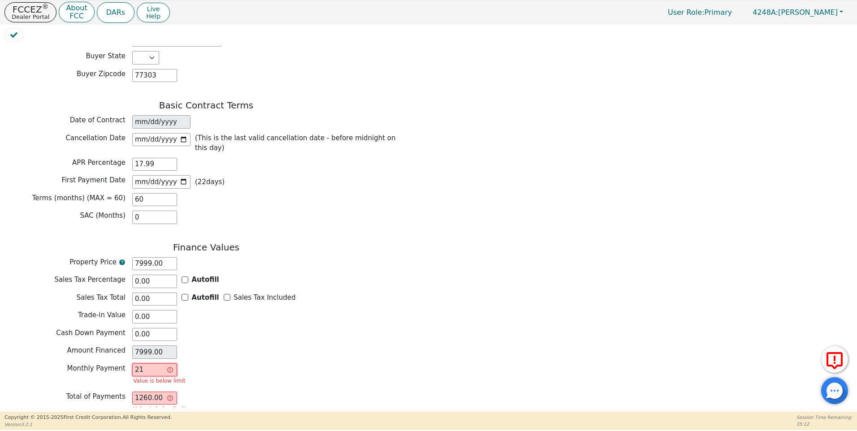
type input "12900.00"
type input "215.8"
type input "12948.00"
type input "215.80"
click at [263, 346] on div "Amount Financed 7999.00" at bounding box center [206, 352] width 404 height 13
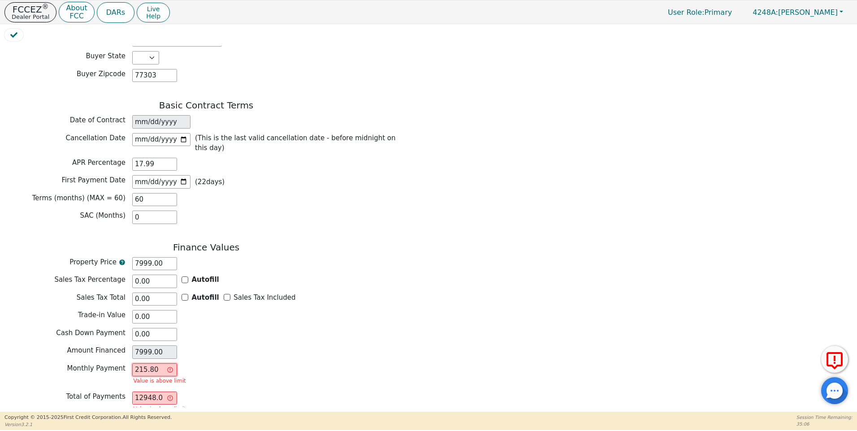
drag, startPoint x: 157, startPoint y: 335, endPoint x: 129, endPoint y: 335, distance: 27.8
click at [129, 364] on div "Monthly Payment 215.80 Value is above limit" at bounding box center [206, 376] width 404 height 24
type input "0.00"
type input "2"
type input "120.00"
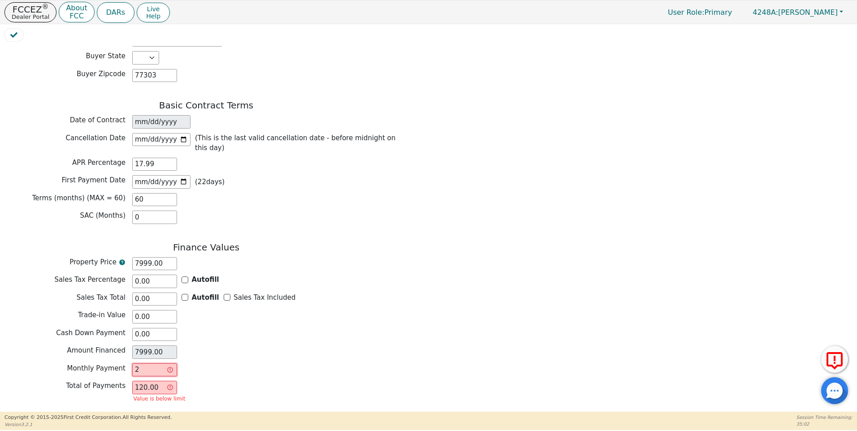
type input "20"
type input "1200.00"
type input "203"
type input "12180.00"
type input "203.08"
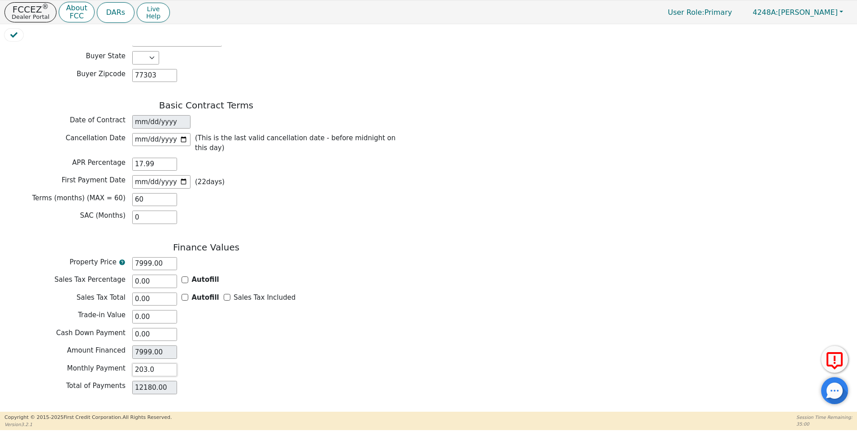
type input "12184.80"
type input "203.08"
click at [279, 346] on div "Amount Financed 7999.00" at bounding box center [206, 352] width 404 height 13
click at [47, 413] on button "Review & Begin Contract" at bounding box center [56, 423] width 104 height 21
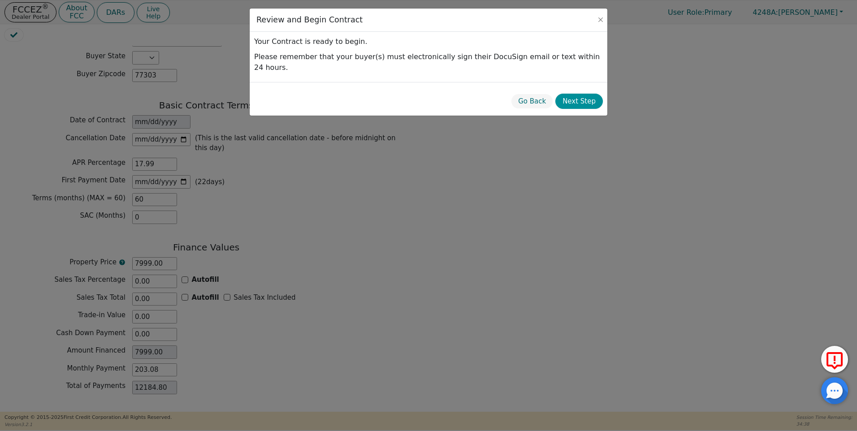
click at [585, 94] on button "Next Step" at bounding box center [580, 102] width 48 height 16
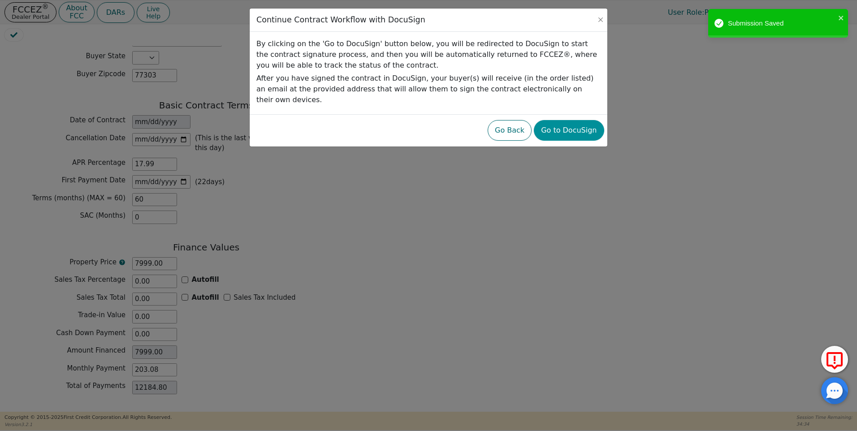
click at [577, 123] on button "Go to DocuSign" at bounding box center [569, 130] width 70 height 21
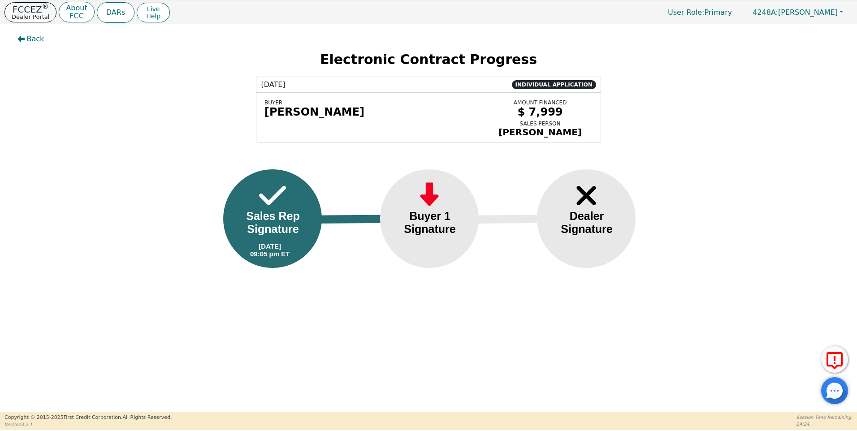
click at [38, 11] on p "FCCEZ ®" at bounding box center [31, 9] width 38 height 9
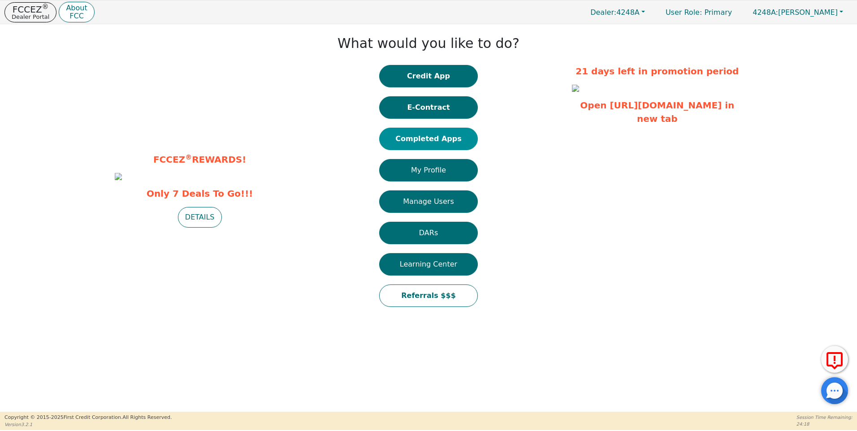
click at [433, 139] on button "Completed Apps" at bounding box center [428, 139] width 99 height 22
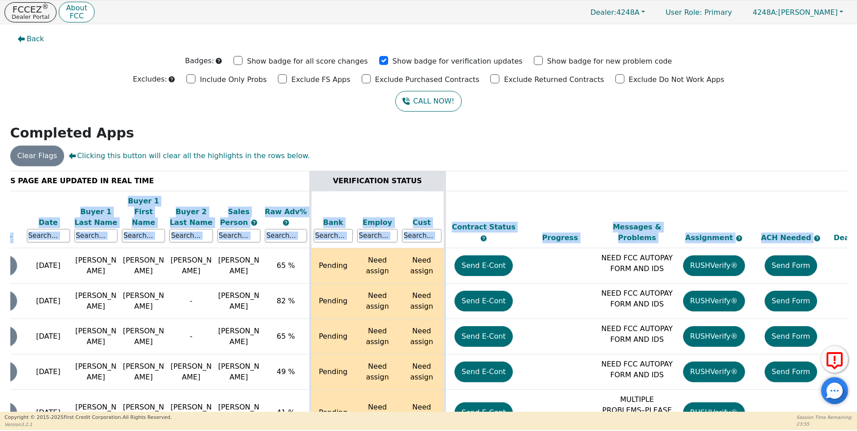
scroll to position [0, 146]
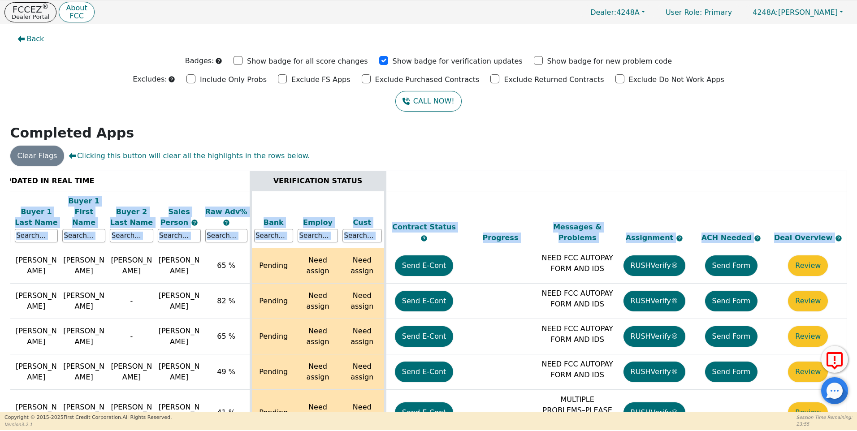
drag, startPoint x: 842, startPoint y: 183, endPoint x: 840, endPoint y: 200, distance: 17.6
click at [840, 200] on thead "ALL VALUES ON THIS PAGE ARE UPDATED IN REAL TIME VERIFICATION STATUS Do Not Wor…" at bounding box center [358, 210] width 978 height 78
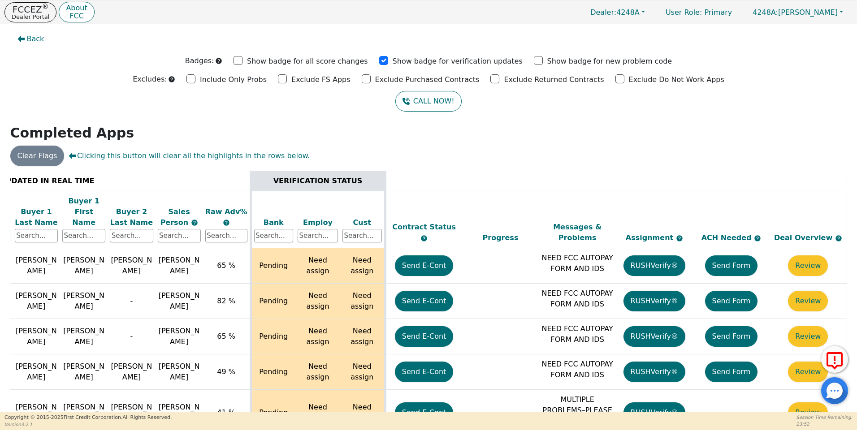
drag, startPoint x: 299, startPoint y: 431, endPoint x: 244, endPoint y: 425, distance: 55.5
click at [244, 427] on html "FCCEZ ® Dealer Portal About FCC Dealer: 4248A User Role : Primary 4248A: [PERSO…" at bounding box center [428, 215] width 857 height 431
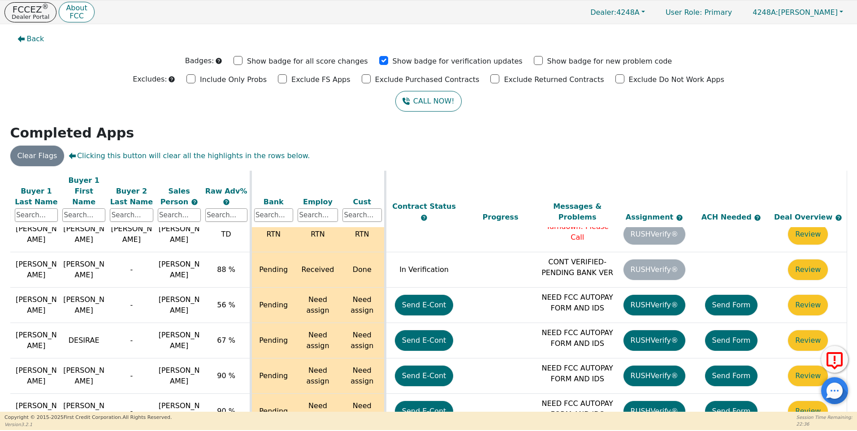
scroll to position [3024, 146]
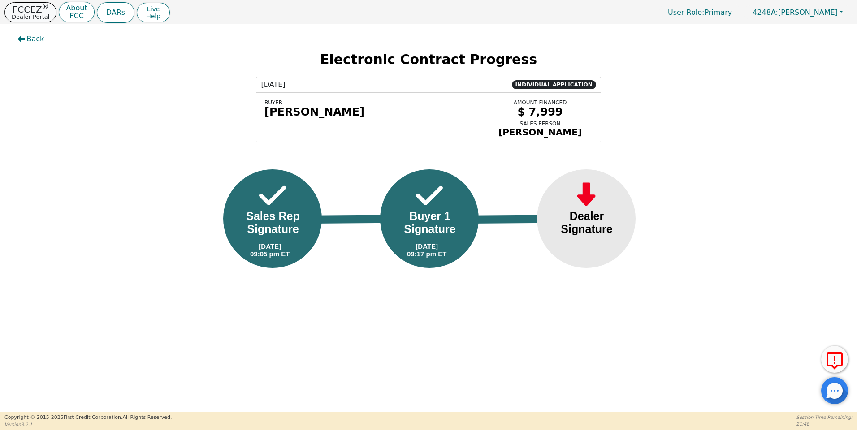
click at [30, 14] on p "Dealer Portal" at bounding box center [31, 17] width 38 height 6
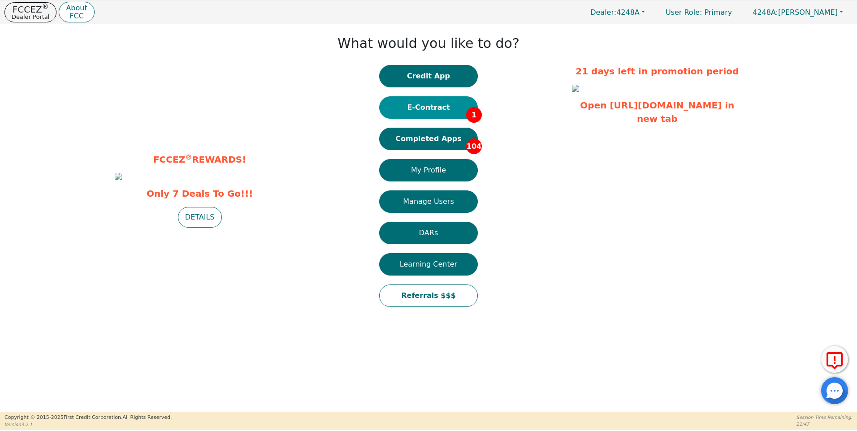
click at [440, 107] on button "E-Contract 1" at bounding box center [428, 107] width 99 height 22
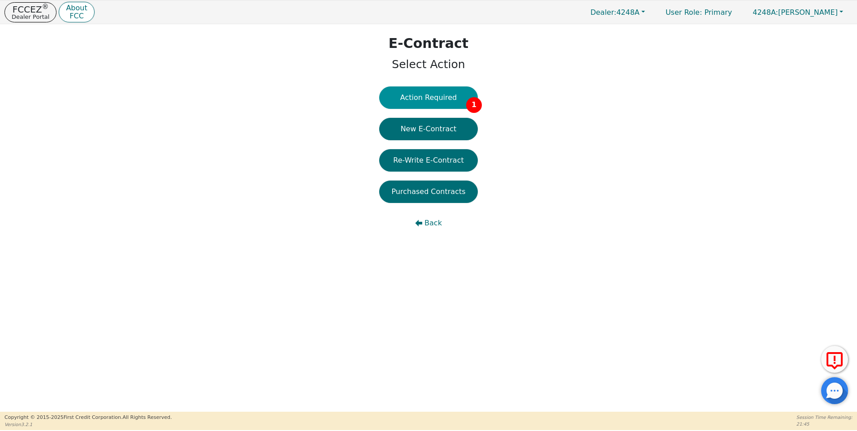
click at [440, 98] on button "Action Required 1" at bounding box center [428, 98] width 99 height 22
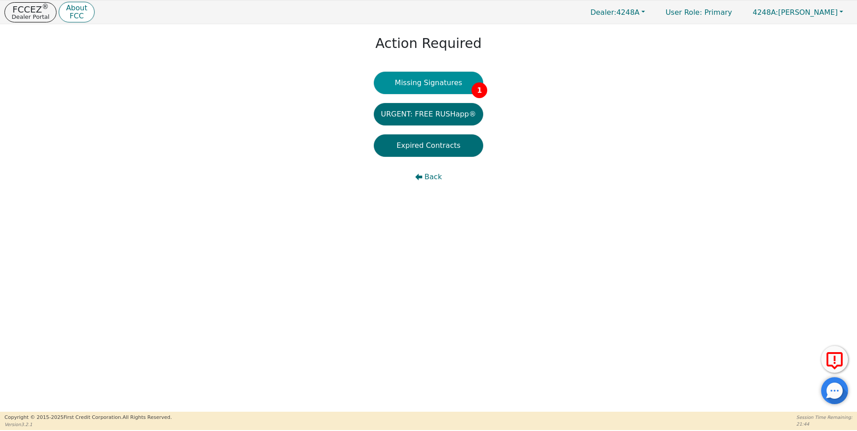
click at [444, 83] on button "Missing Signatures 1" at bounding box center [429, 83] width 110 height 22
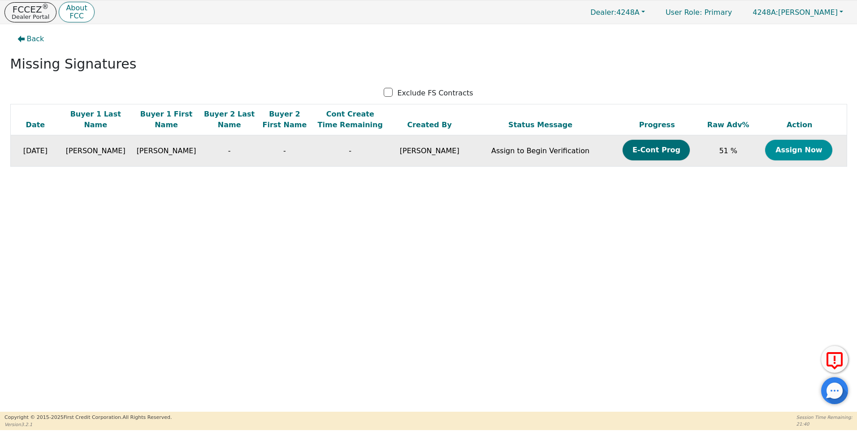
click at [796, 151] on button "Assign Now" at bounding box center [799, 150] width 67 height 21
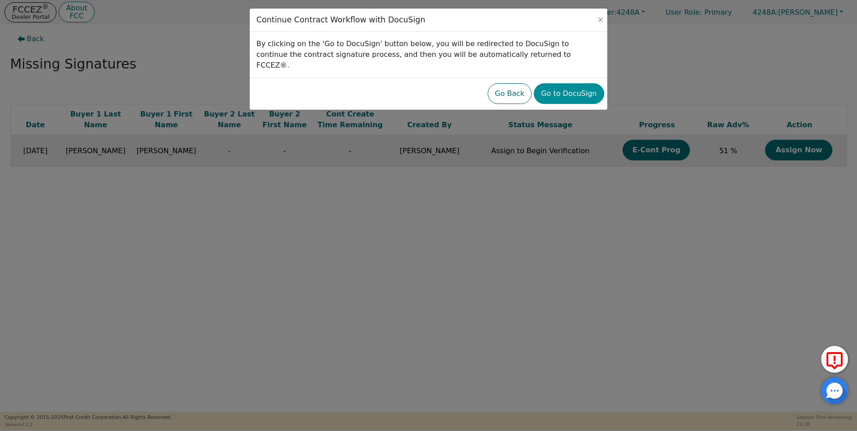
click at [586, 86] on button "Go to DocuSign" at bounding box center [569, 93] width 70 height 21
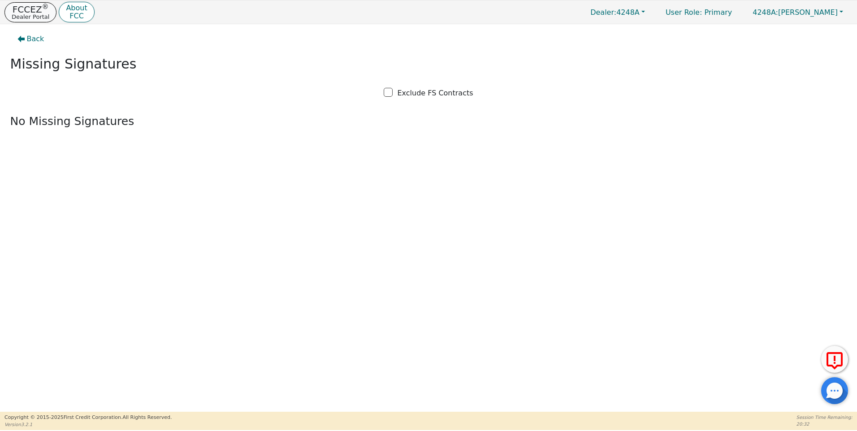
click at [34, 14] on p "Dealer Portal" at bounding box center [31, 17] width 38 height 6
